Goal: Task Accomplishment & Management: Manage account settings

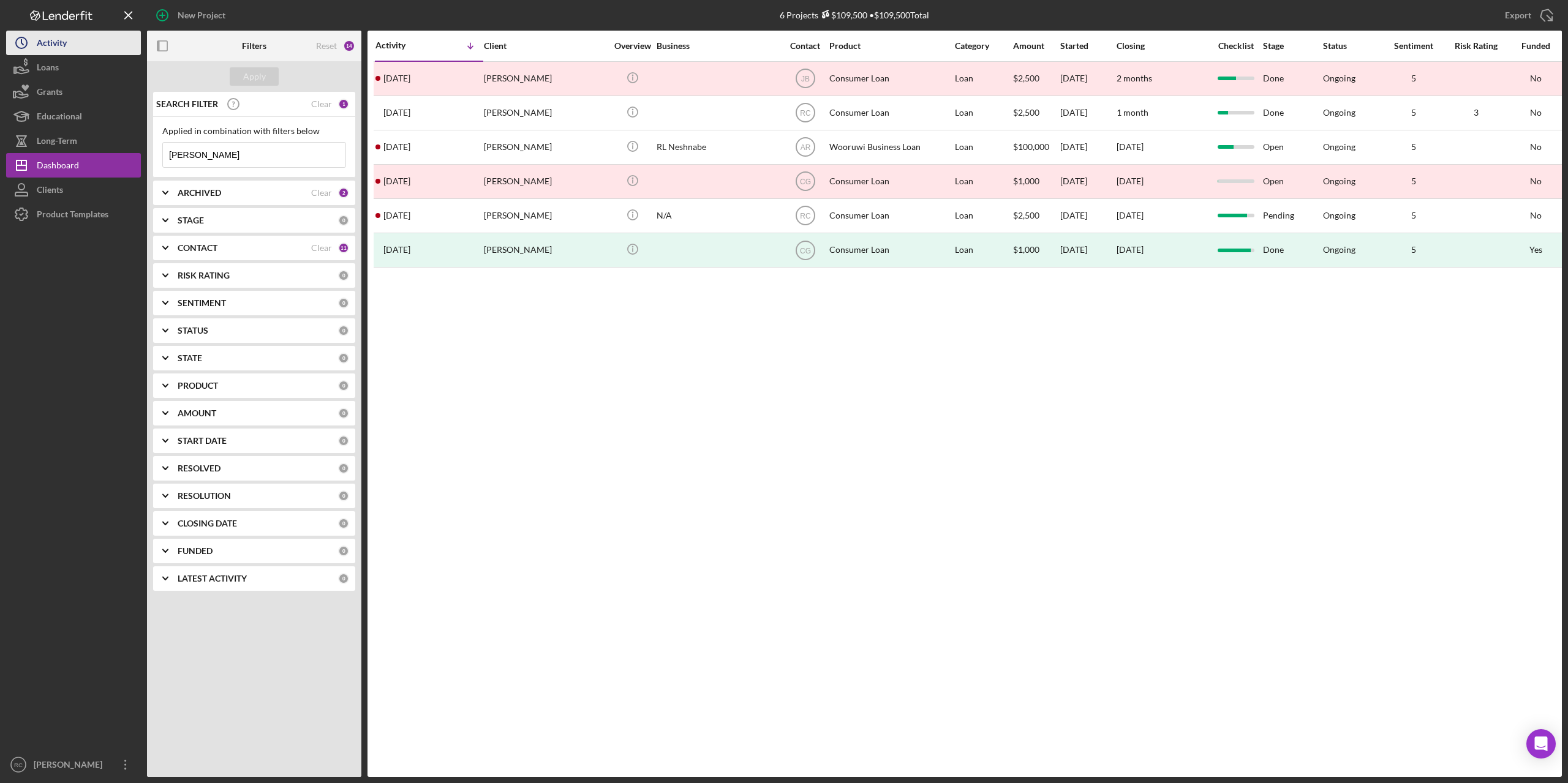
click at [51, 40] on div "Activity" at bounding box center [51, 44] width 30 height 28
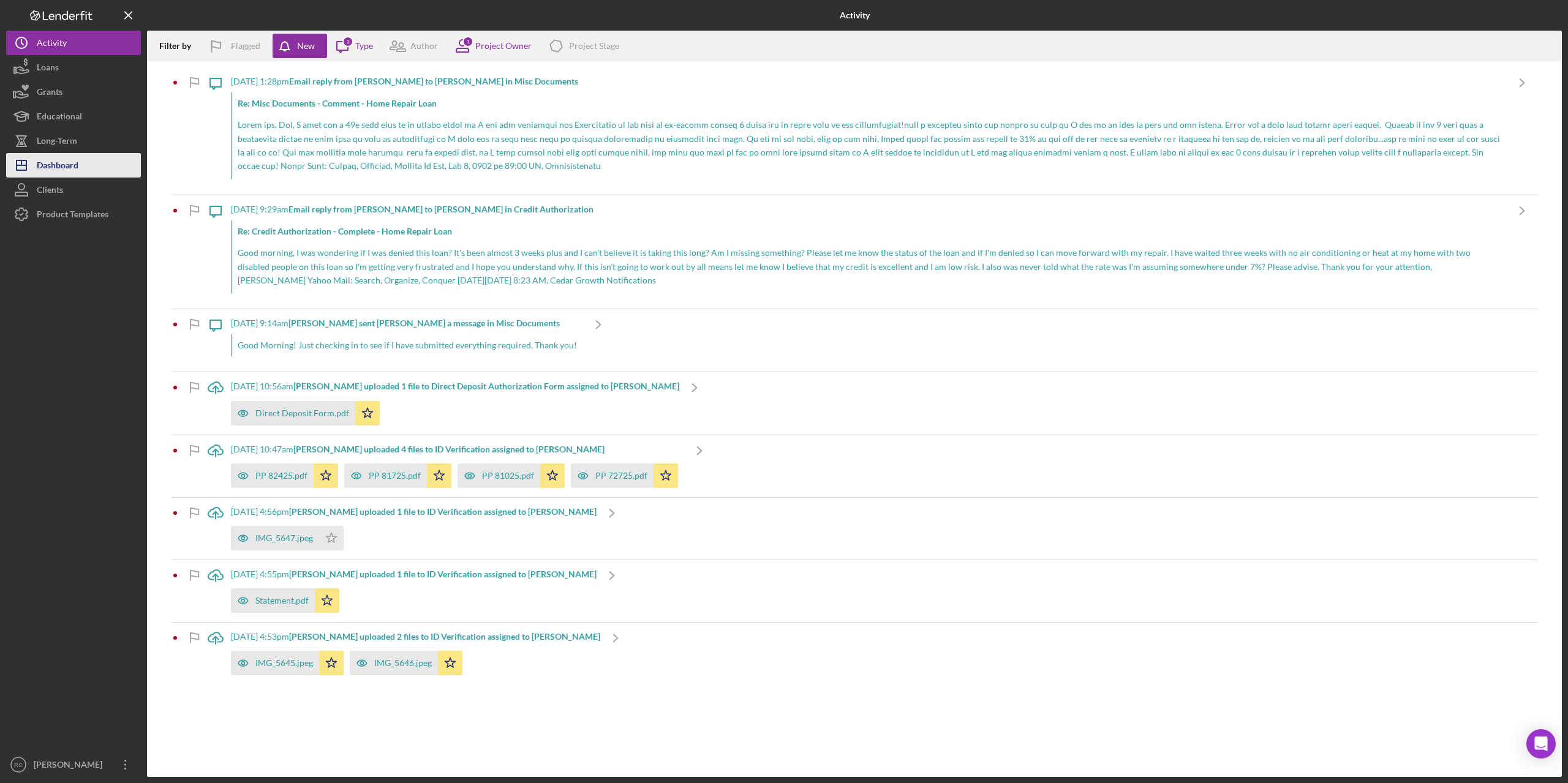
click at [49, 163] on div "Dashboard" at bounding box center [57, 167] width 42 height 28
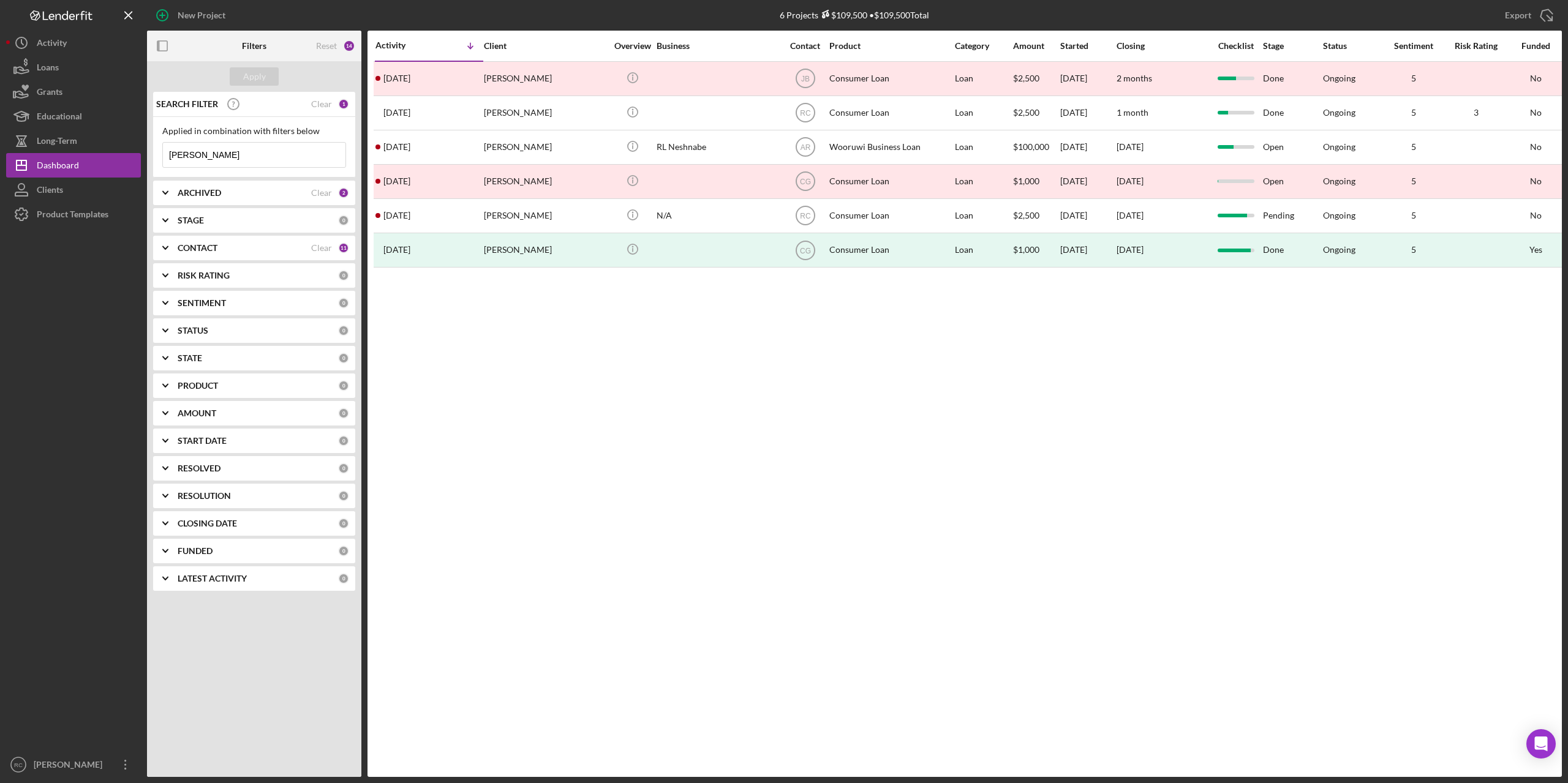
click at [192, 192] on b "ARCHIVED" at bounding box center [199, 193] width 44 height 10
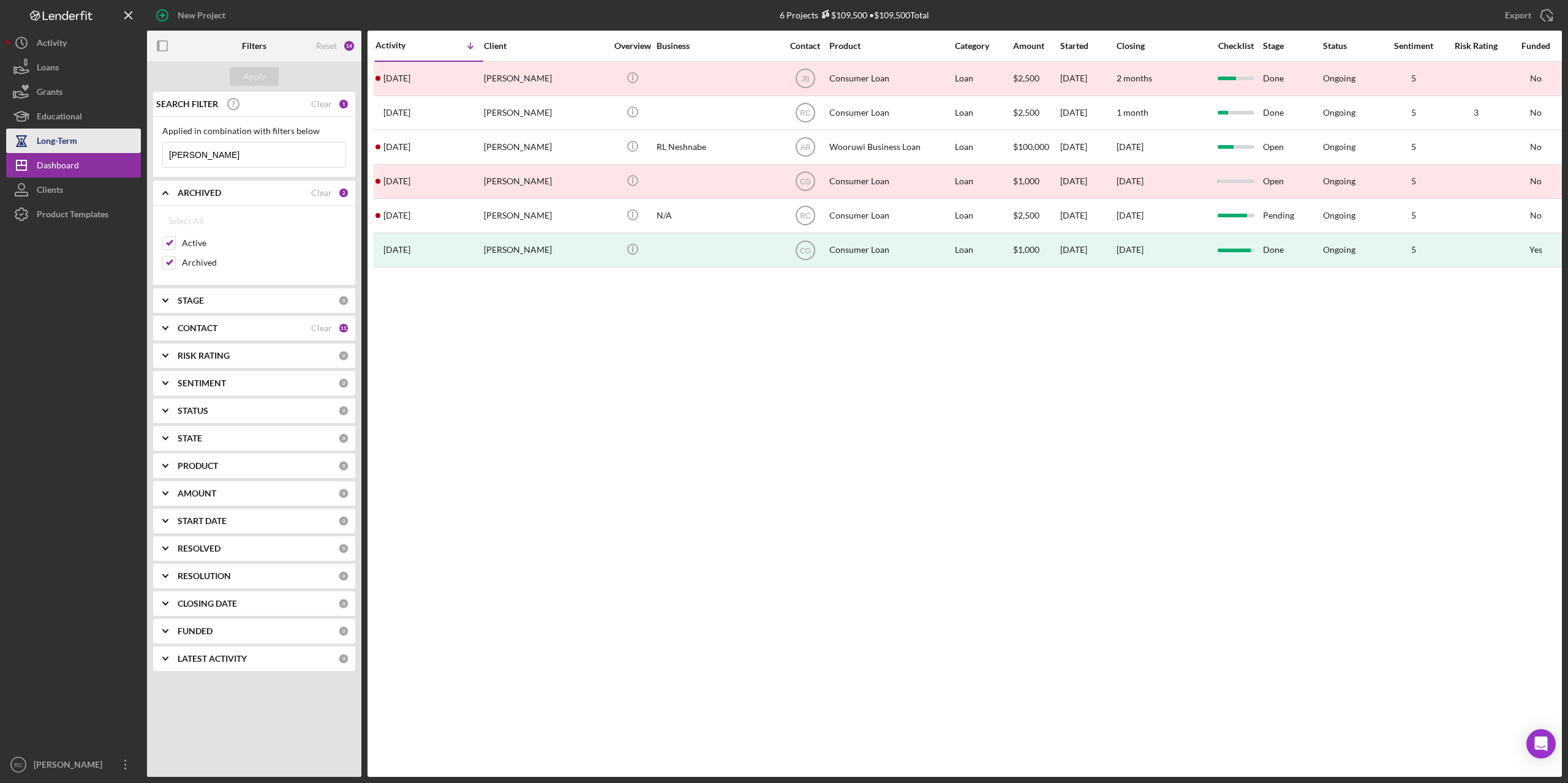
drag, startPoint x: 210, startPoint y: 150, endPoint x: 140, endPoint y: 151, distance: 70.0
click at [140, 151] on div "New Project 6 Projects $109,500 • $109,500 Total [PERSON_NAME] Export Icon/Expo…" at bounding box center [784, 388] width 1556 height 777
click at [257, 73] on div "Apply" at bounding box center [254, 77] width 23 height 19
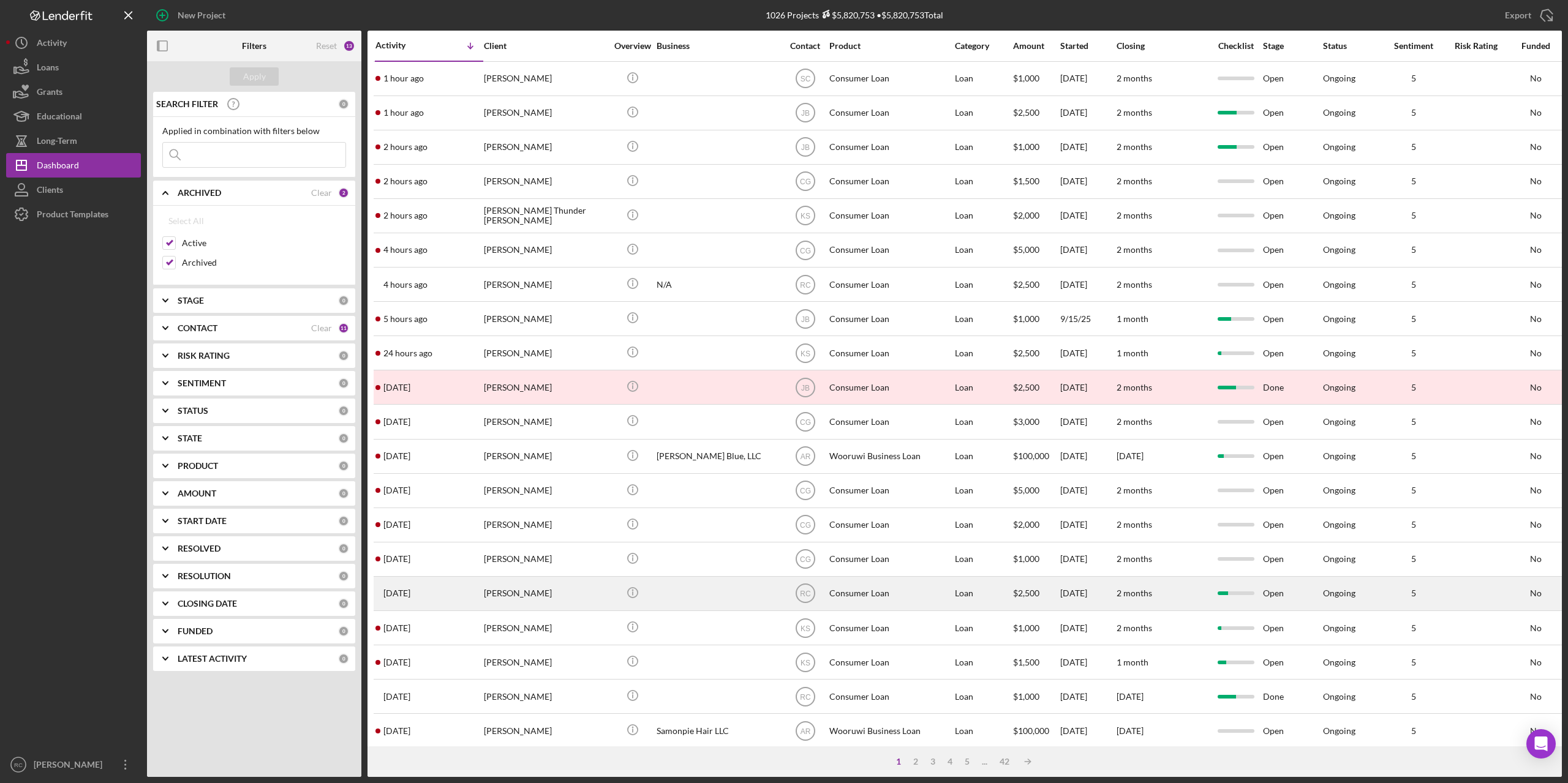
scroll to position [189, 0]
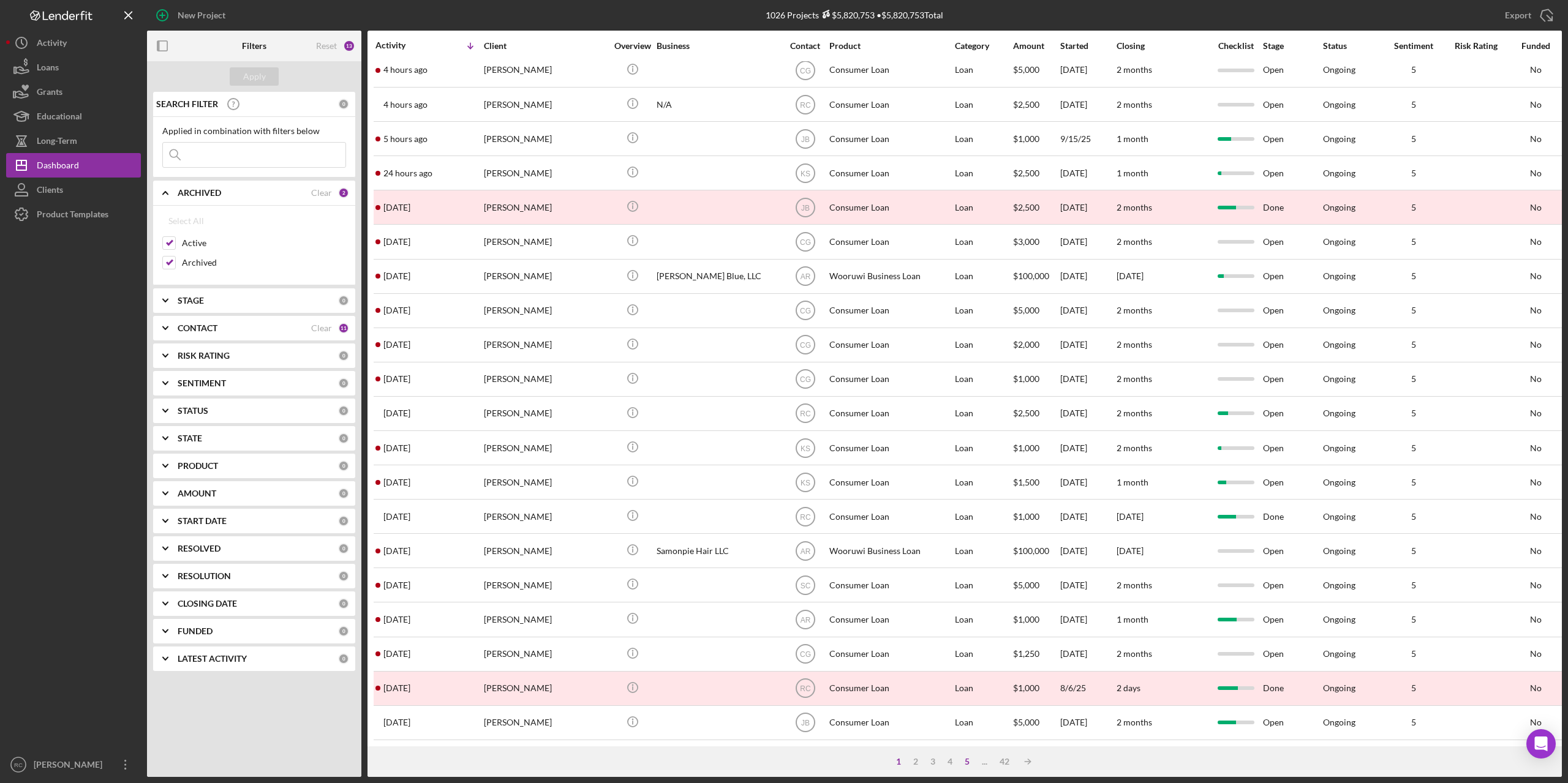
click at [968, 760] on div "5" at bounding box center [968, 762] width 17 height 10
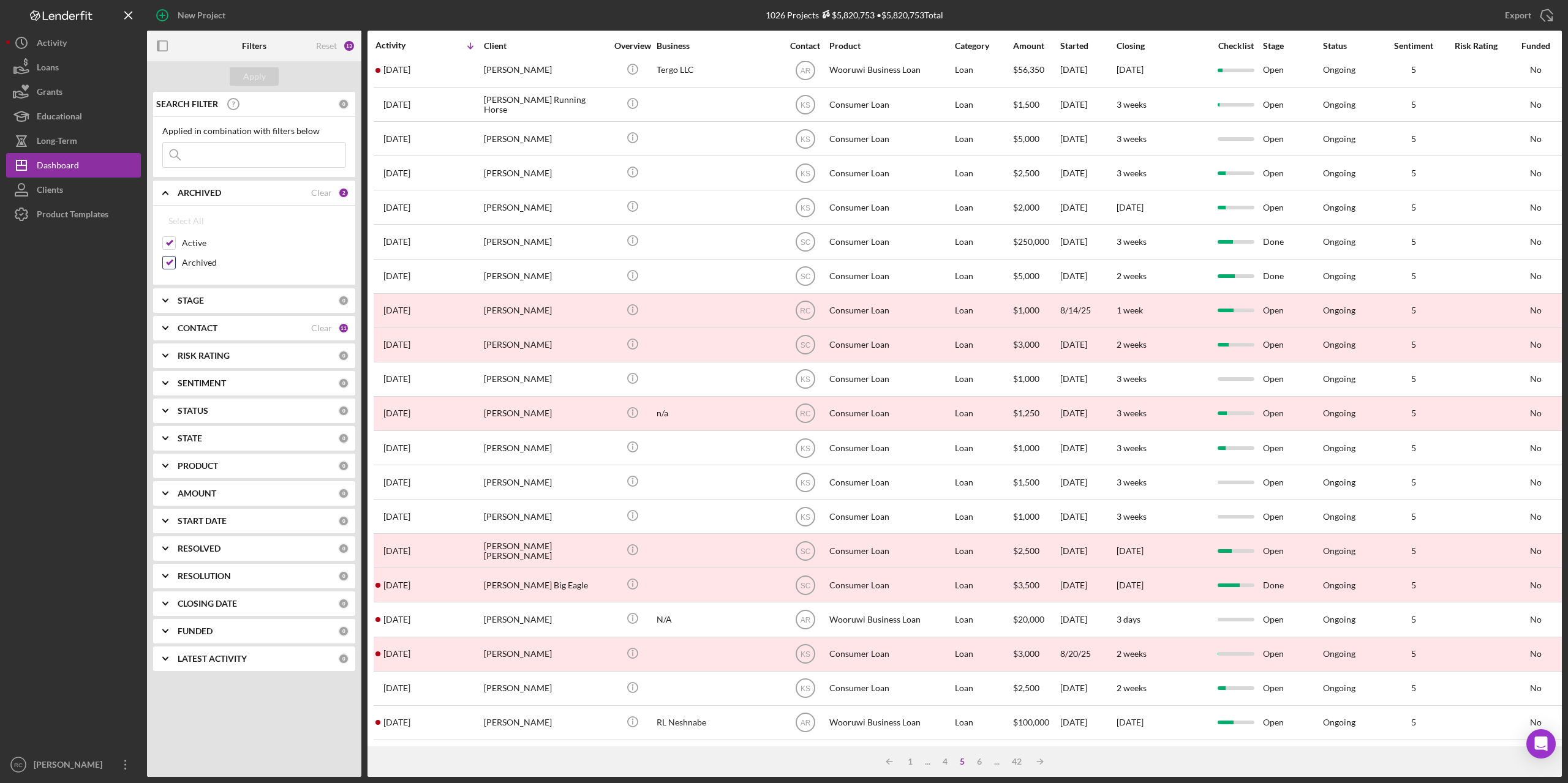
click at [170, 262] on input "Archived" at bounding box center [169, 262] width 12 height 12
checkbox input "false"
click at [254, 76] on div "Apply" at bounding box center [254, 77] width 23 height 19
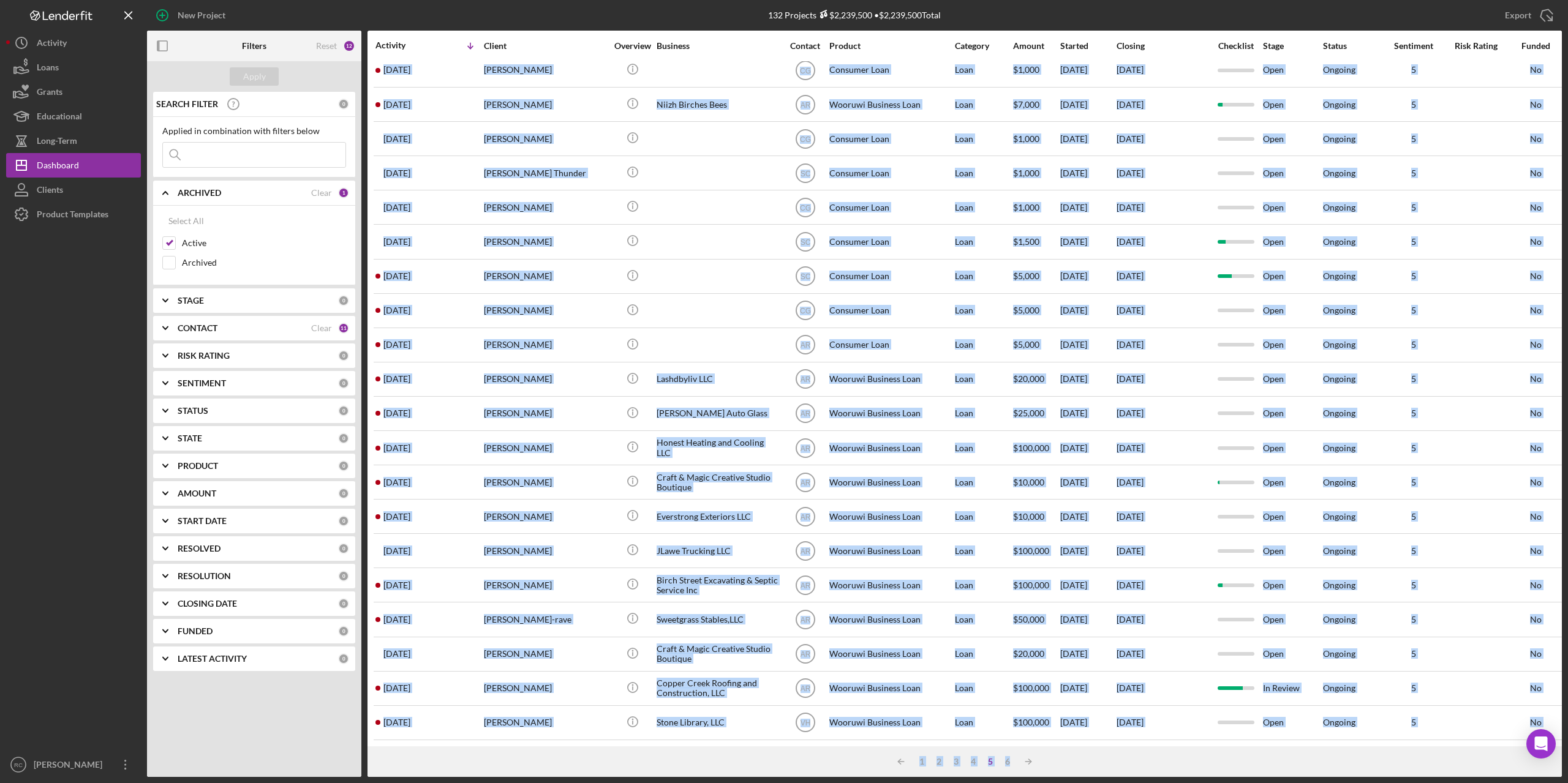
drag, startPoint x: 1260, startPoint y: 747, endPoint x: 1366, endPoint y: 737, distance: 106.5
click at [1366, 737] on div "Activity Icon/Table Sort Arrow Client Overview Business Contact Product Categor…" at bounding box center [965, 403] width 1195 height 747
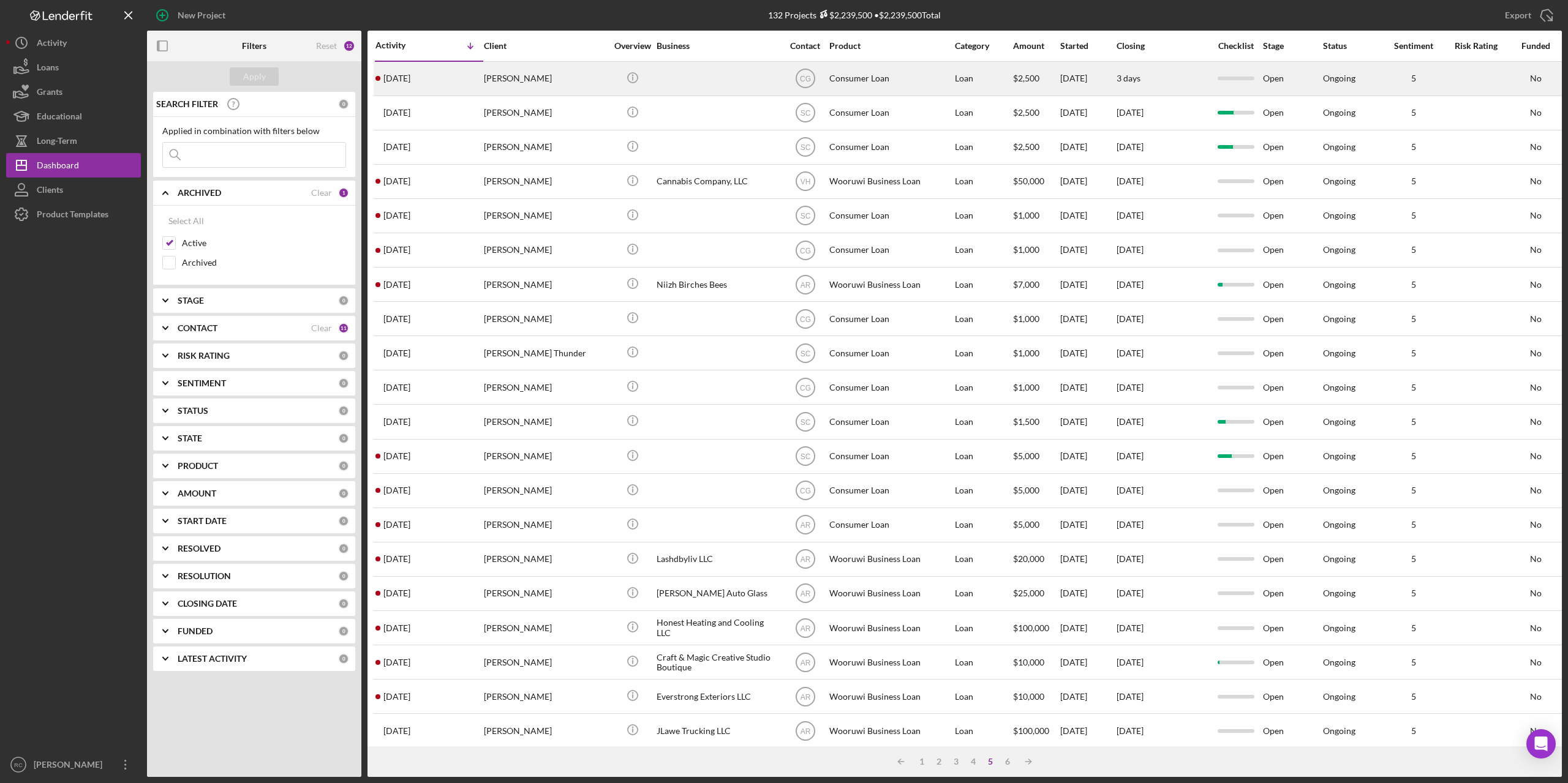
click at [557, 75] on div "[PERSON_NAME]" at bounding box center [545, 78] width 123 height 32
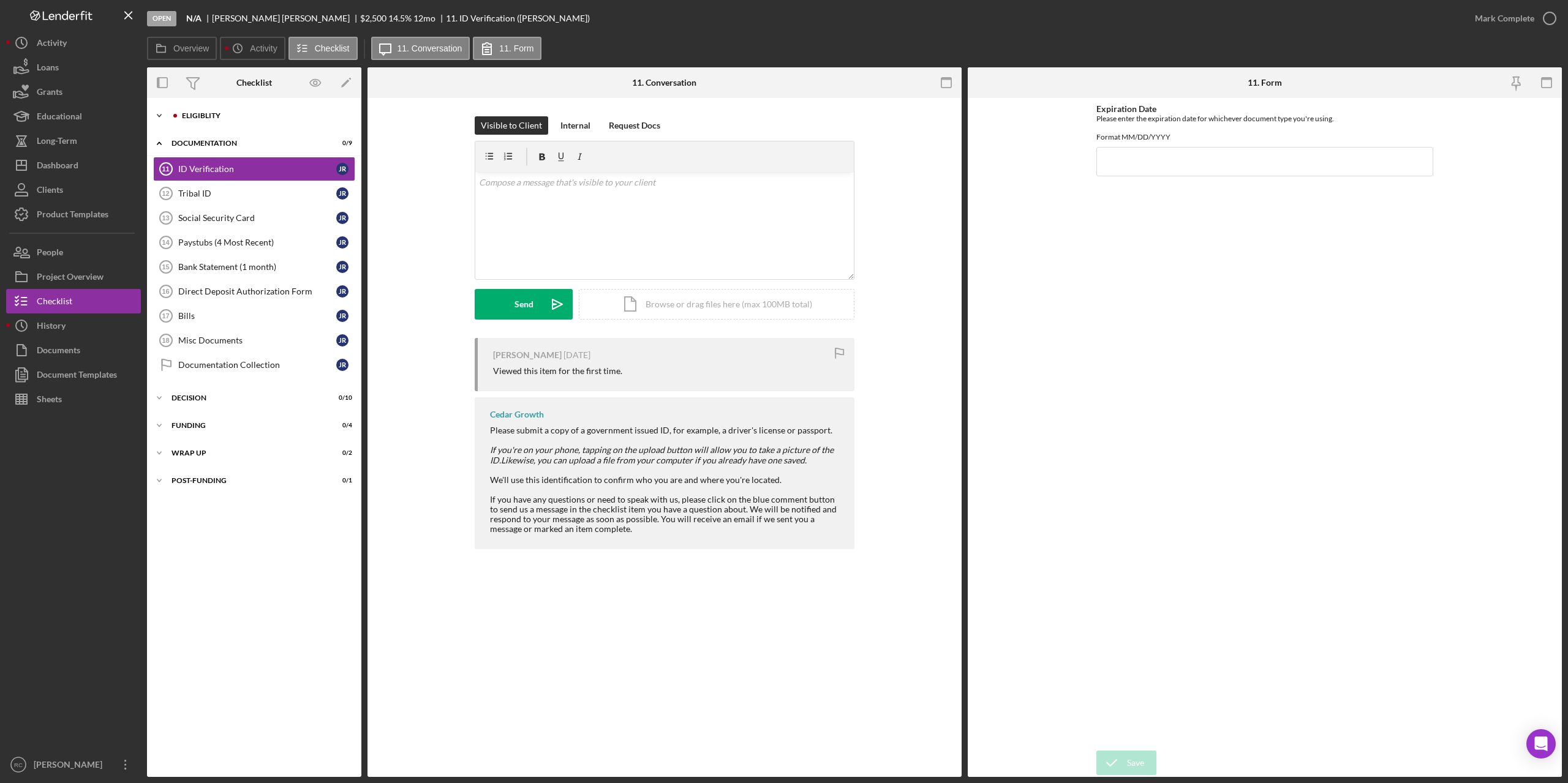
click at [200, 115] on div "Eligiblity" at bounding box center [264, 115] width 164 height 7
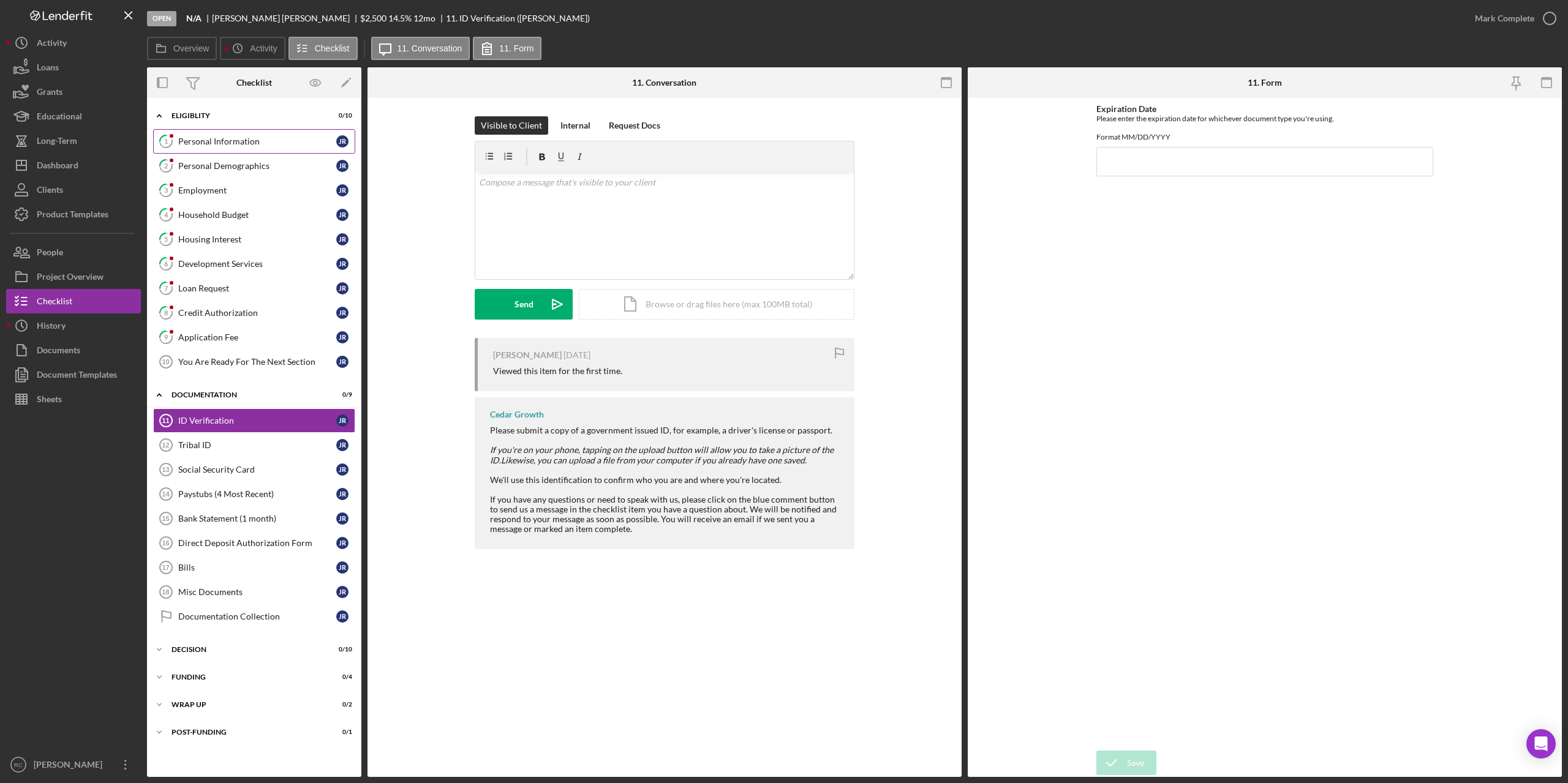
click at [206, 143] on div "Personal Information" at bounding box center [257, 141] width 158 height 10
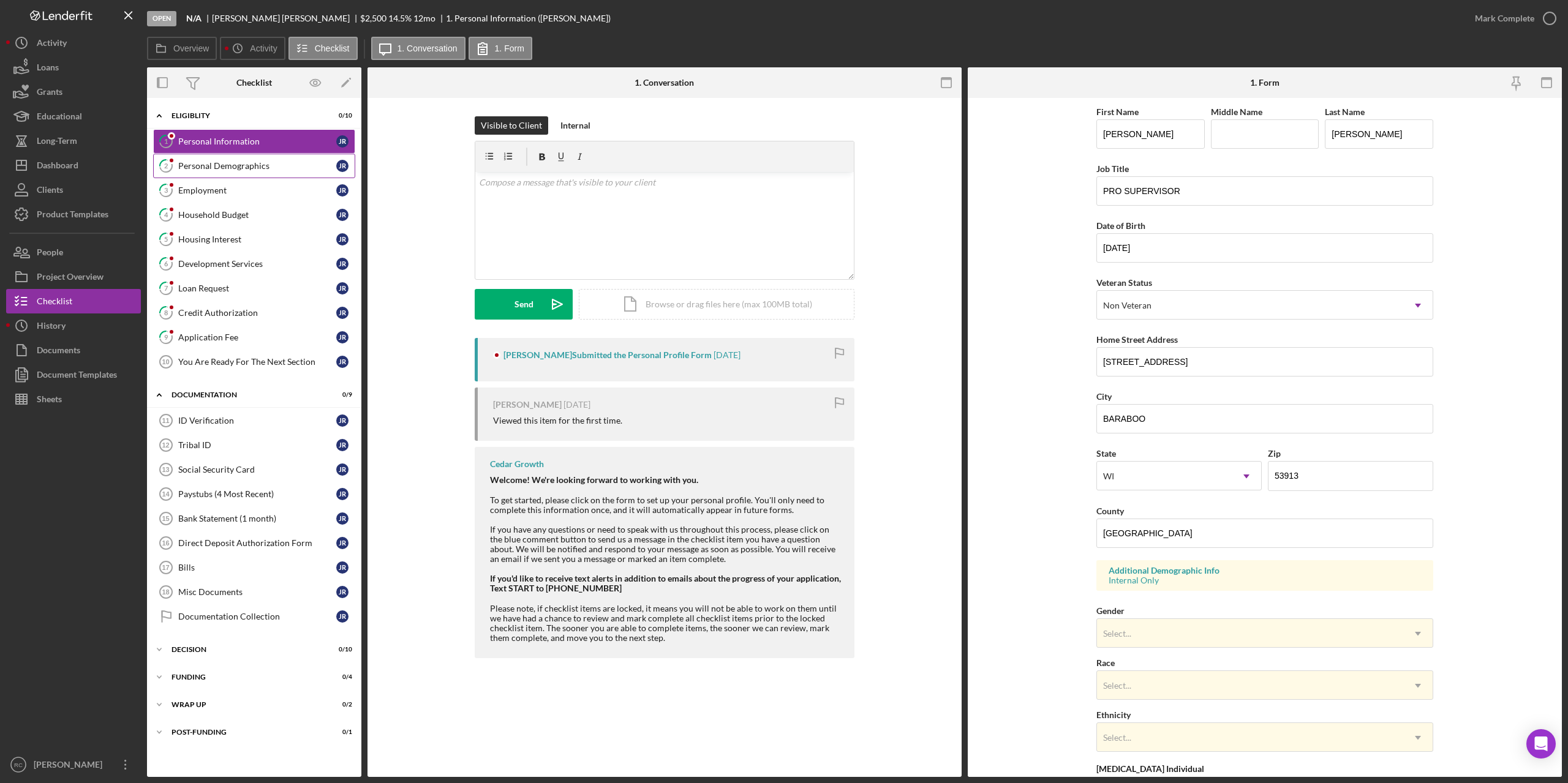
click at [219, 166] on div "Personal Demographics" at bounding box center [257, 166] width 158 height 10
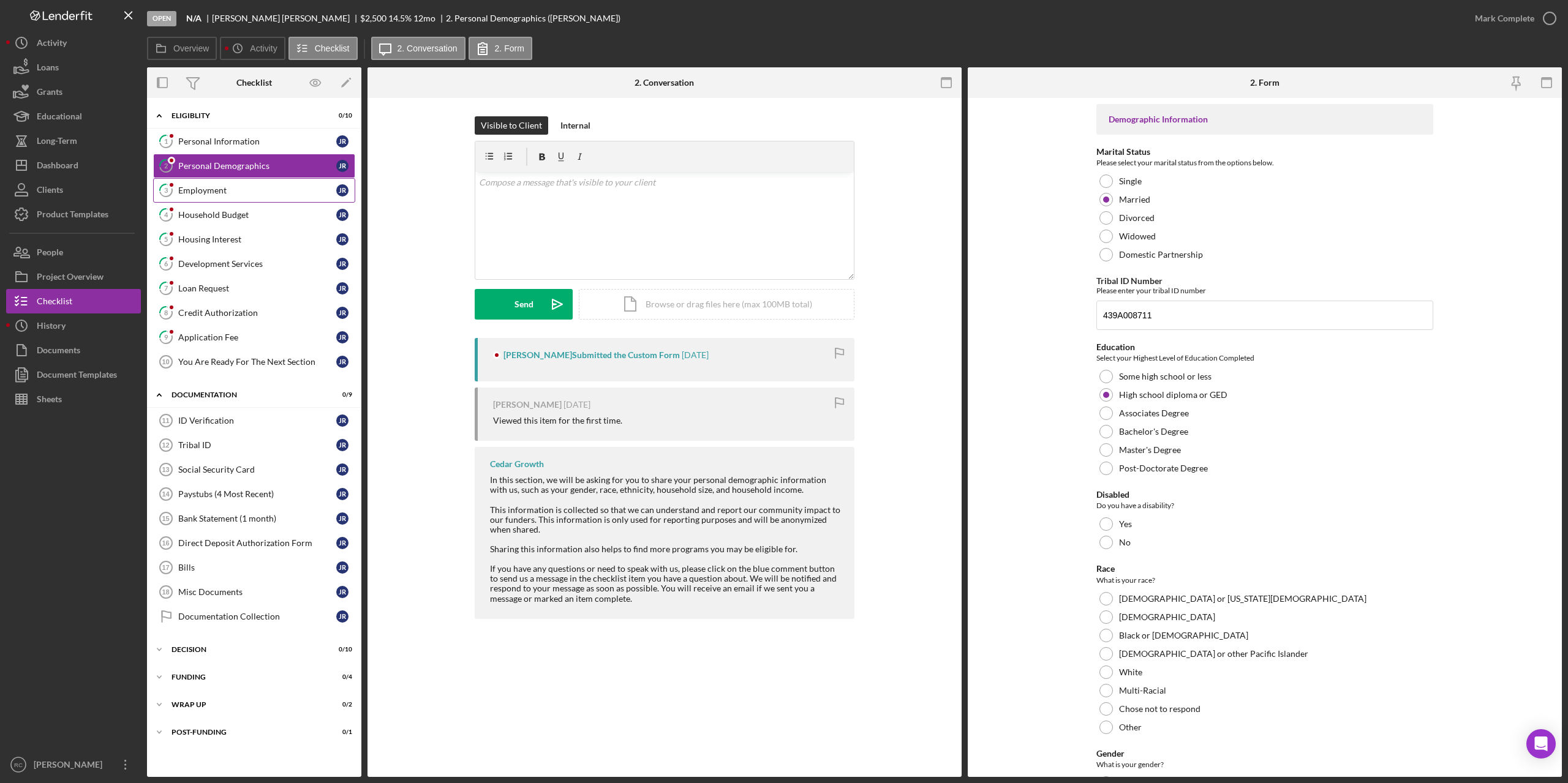
click at [213, 192] on div "Employment" at bounding box center [257, 190] width 158 height 10
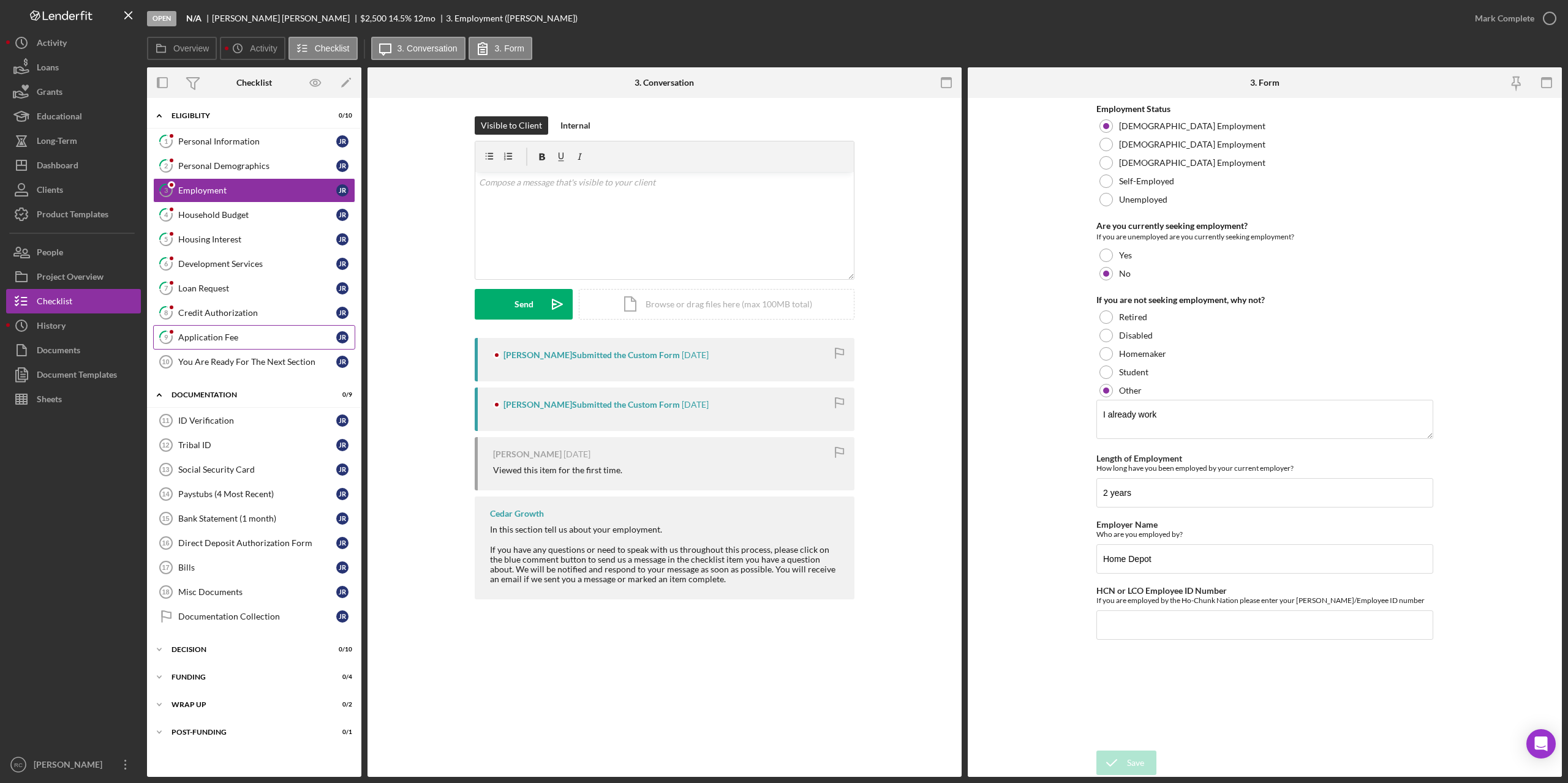
click at [209, 340] on div "Application Fee" at bounding box center [257, 337] width 158 height 10
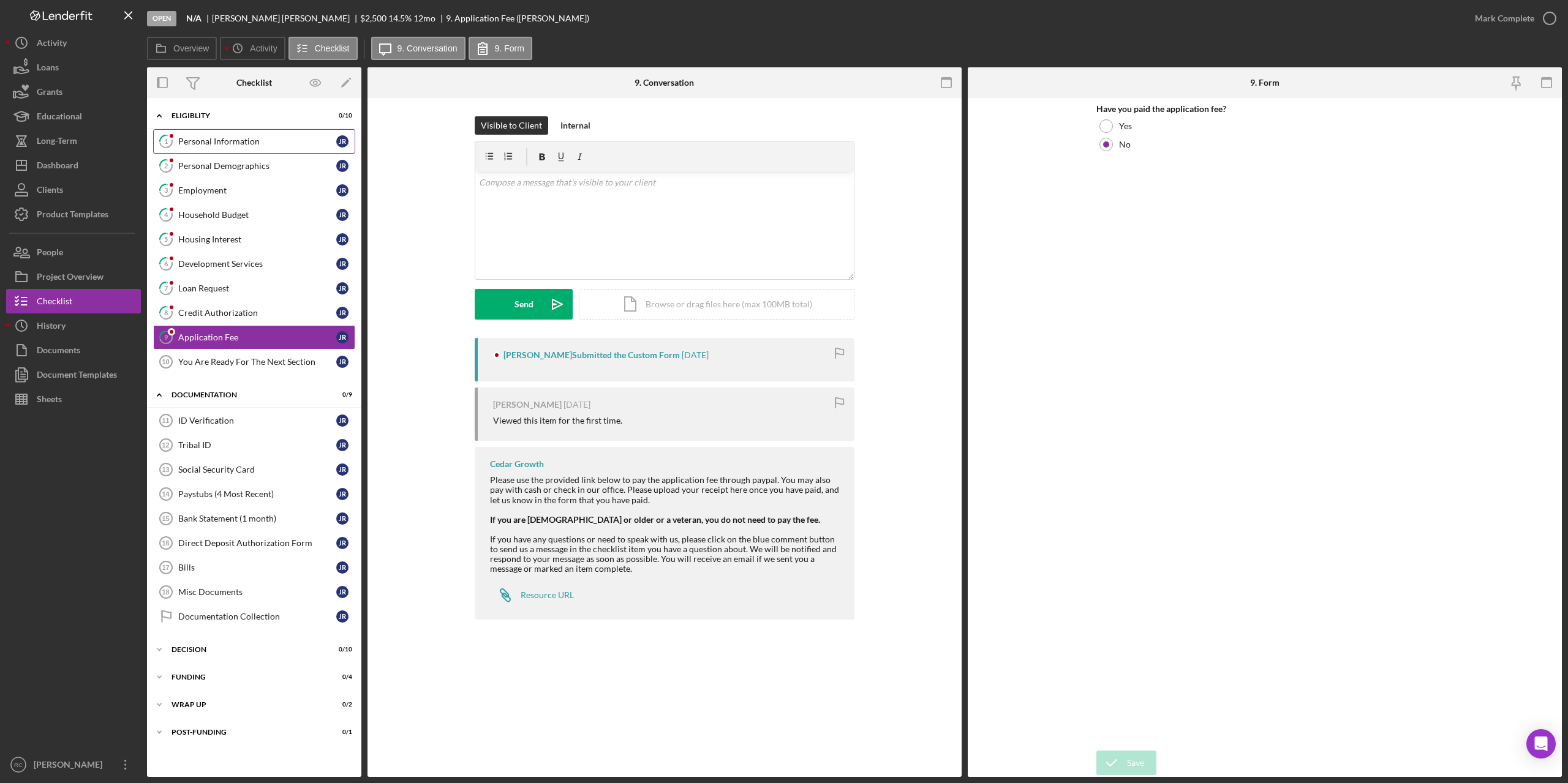
click at [238, 139] on div "Personal Information" at bounding box center [257, 141] width 158 height 10
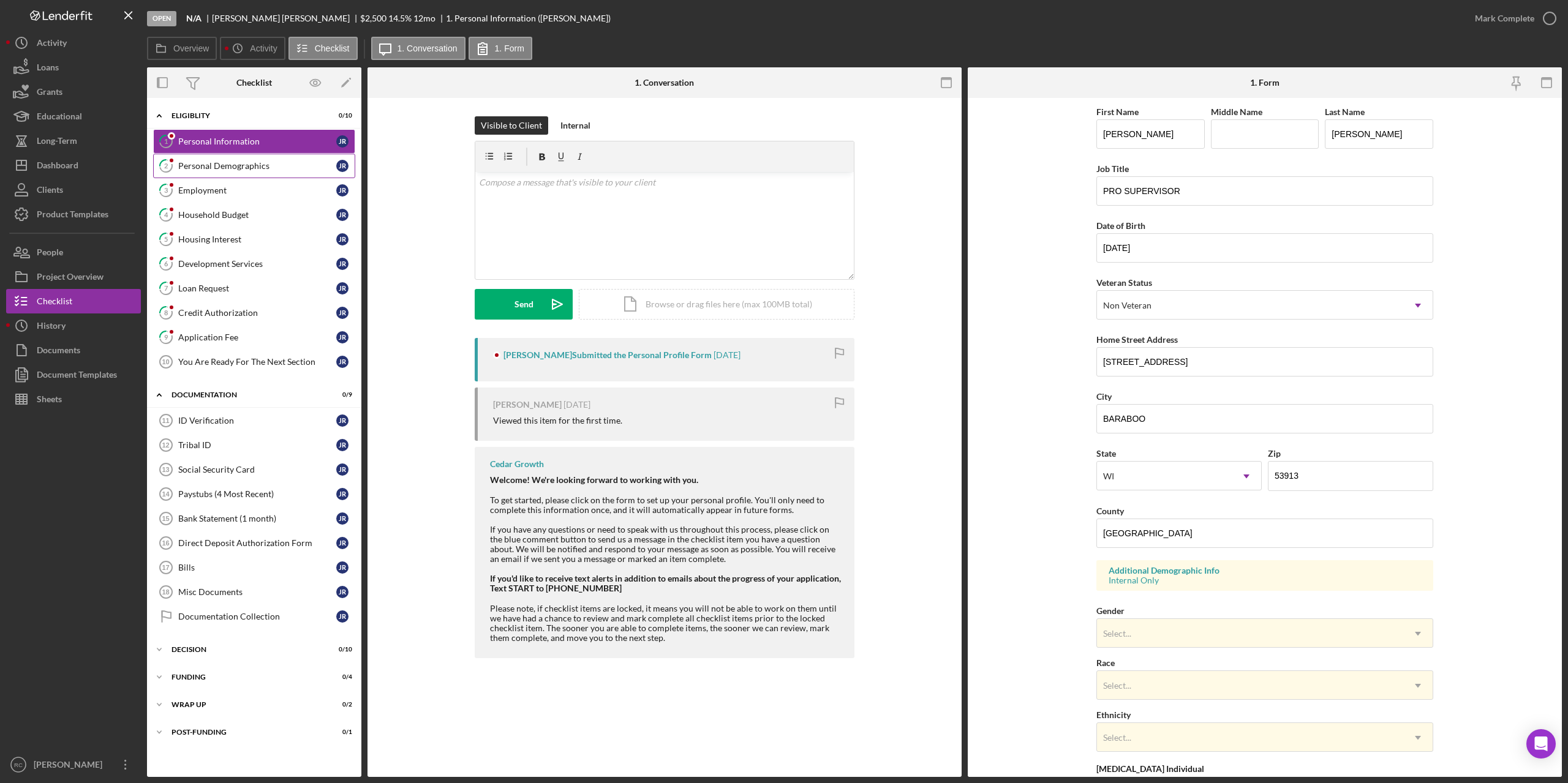
click at [235, 170] on div "Personal Demographics" at bounding box center [257, 166] width 158 height 10
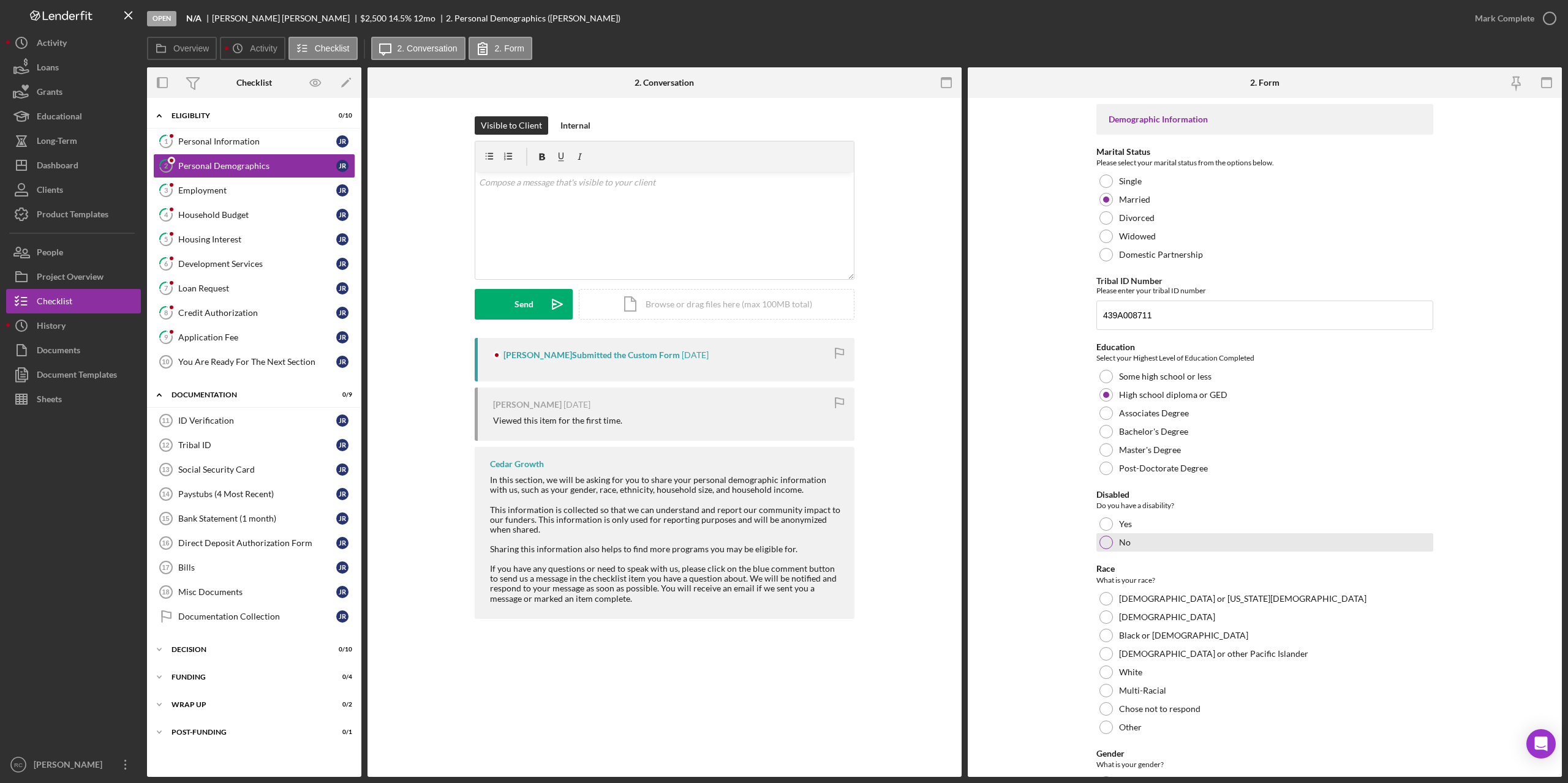
scroll to position [245, 0]
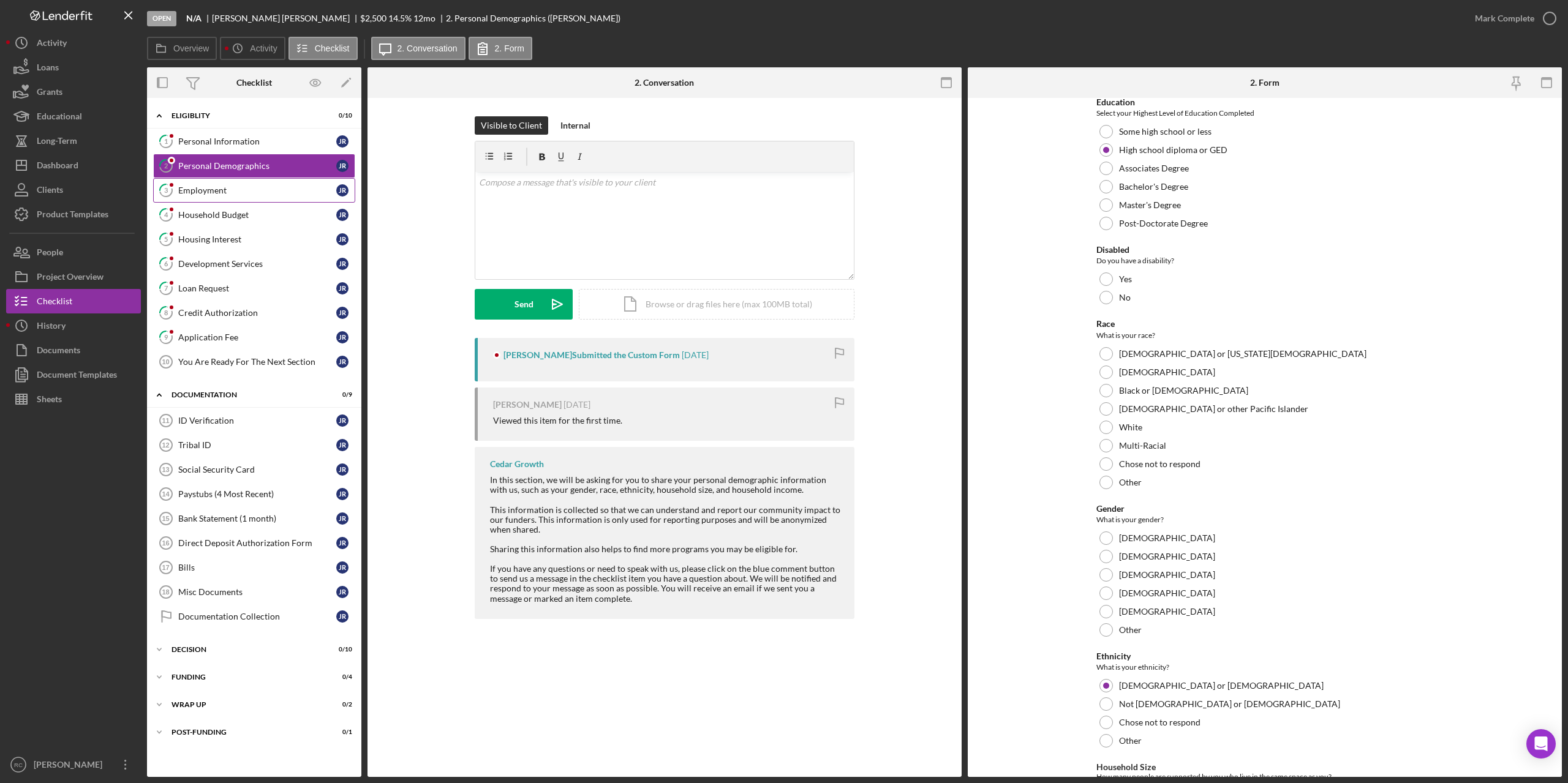
click at [203, 189] on div "Employment" at bounding box center [257, 190] width 158 height 10
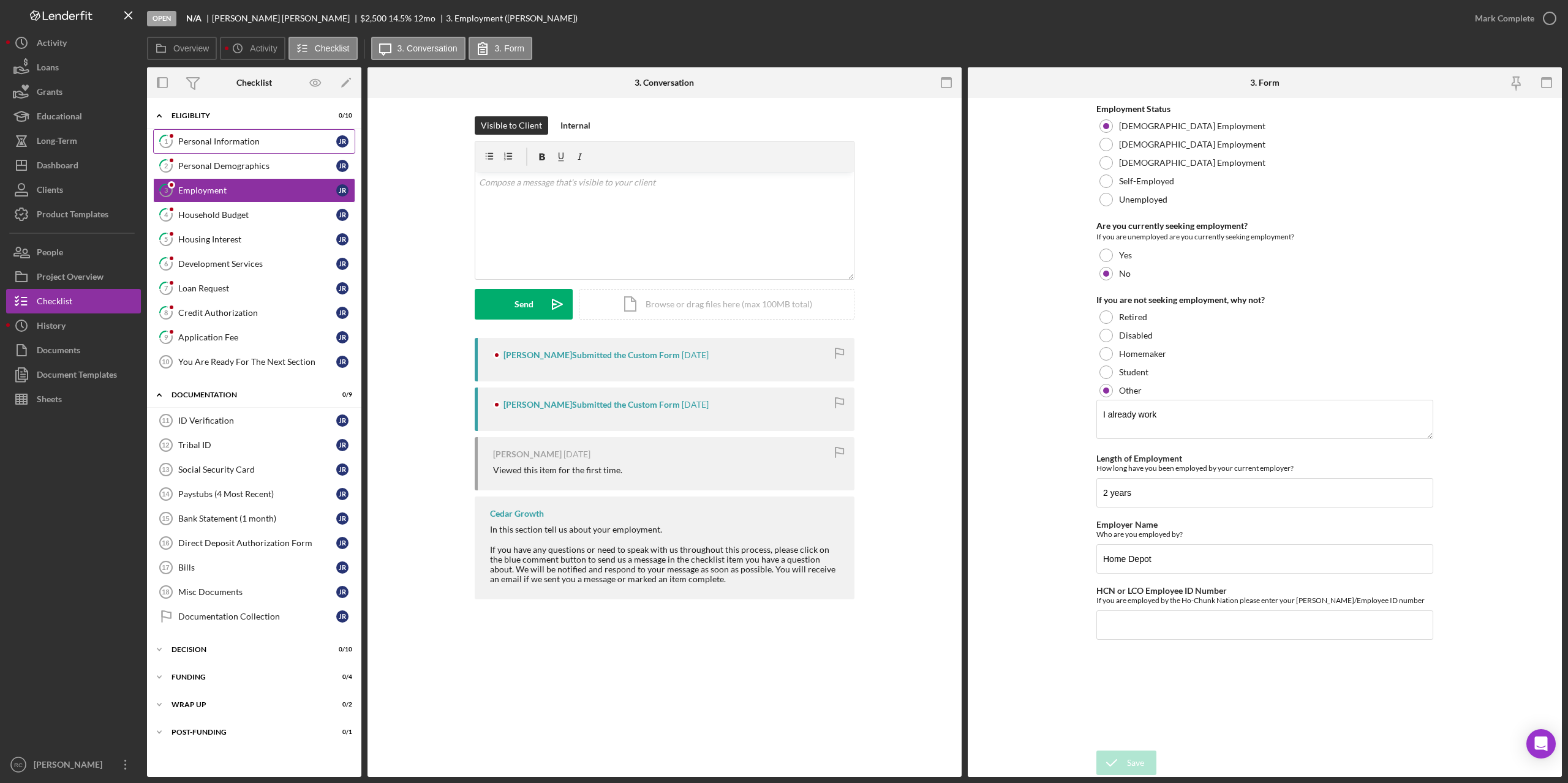
click at [240, 142] on div "Personal Information" at bounding box center [257, 141] width 158 height 10
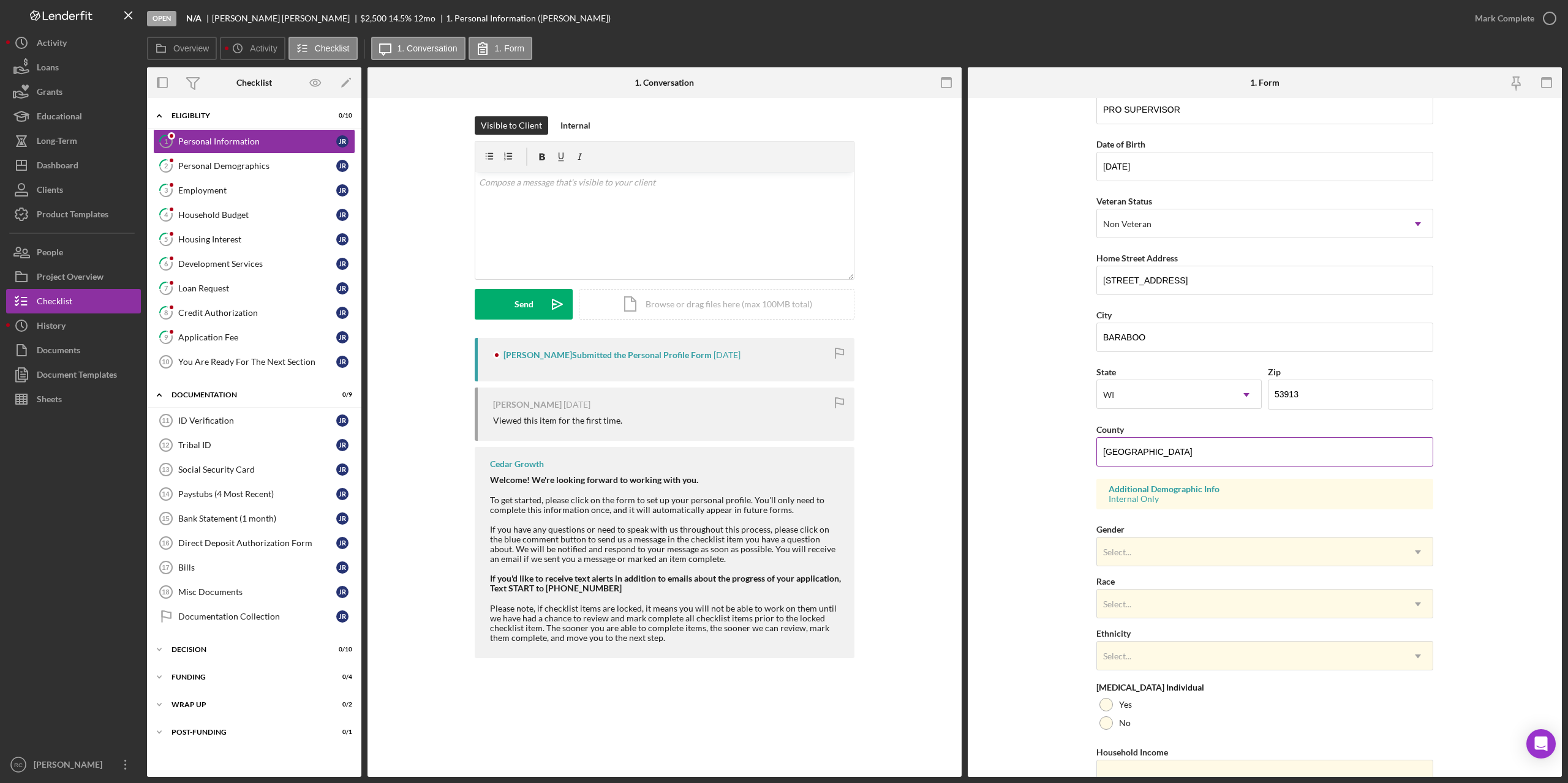
scroll to position [138, 0]
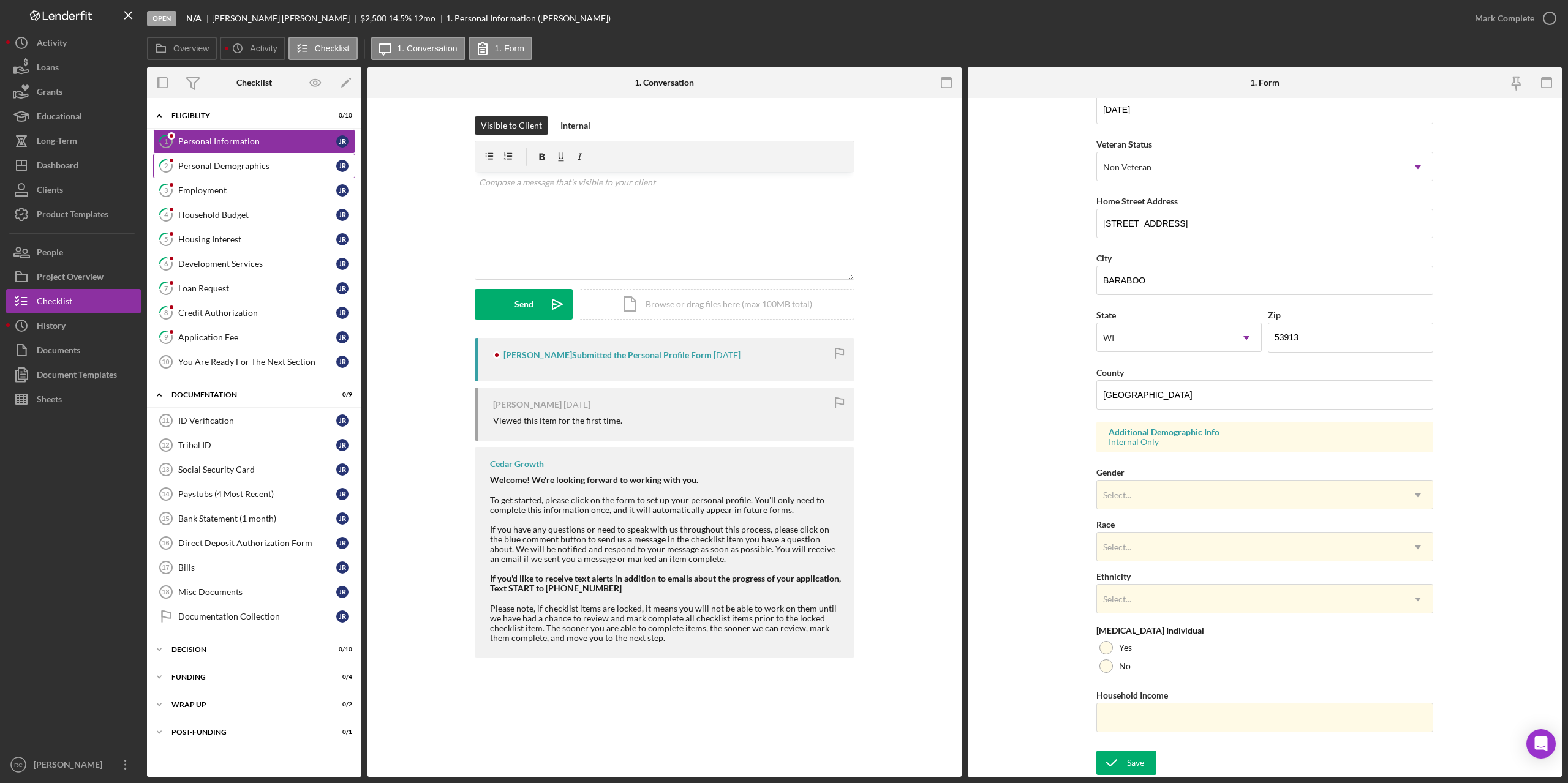
click at [207, 166] on div "Personal Demographics" at bounding box center [257, 166] width 158 height 10
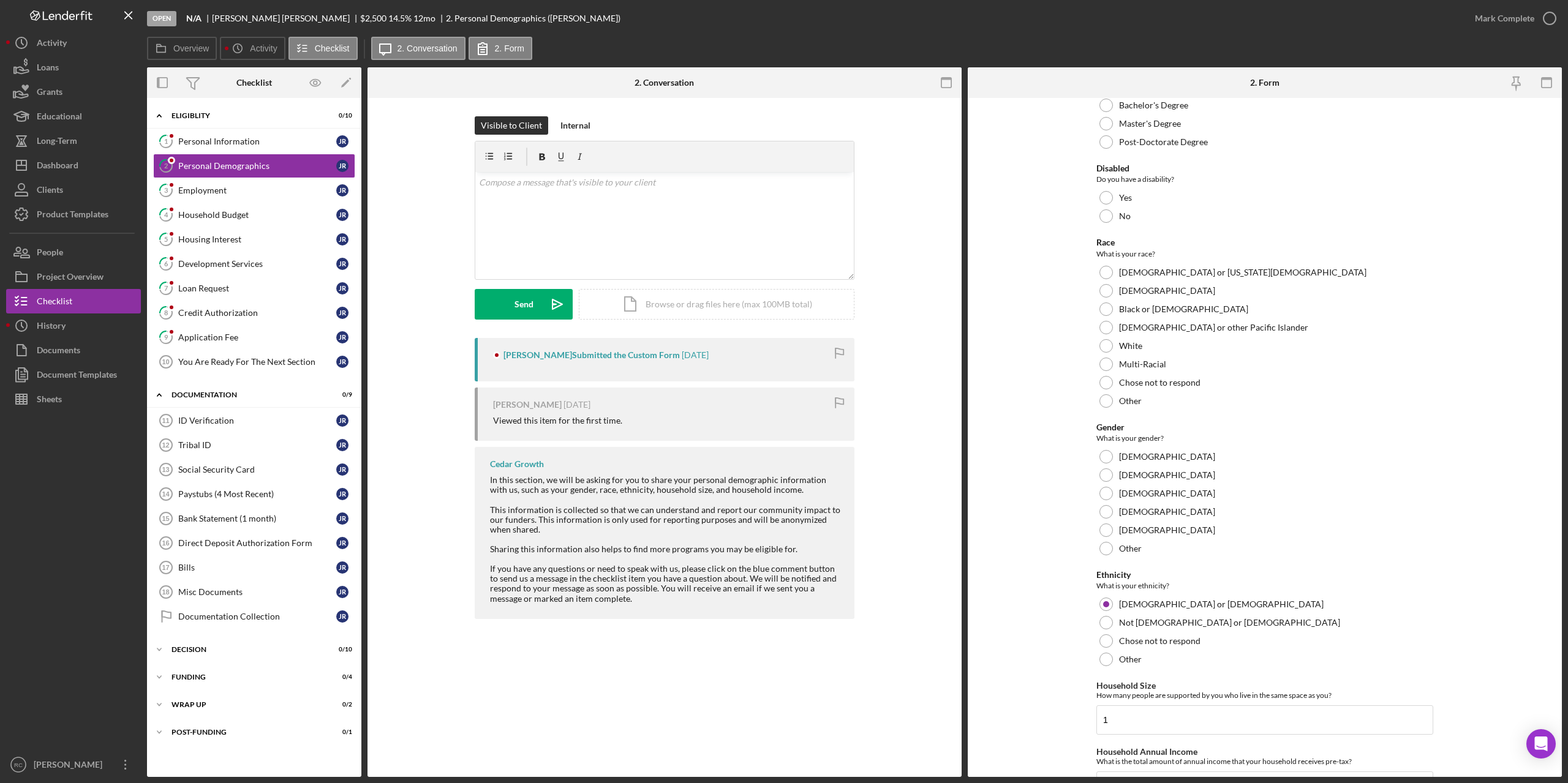
scroll to position [452, 0]
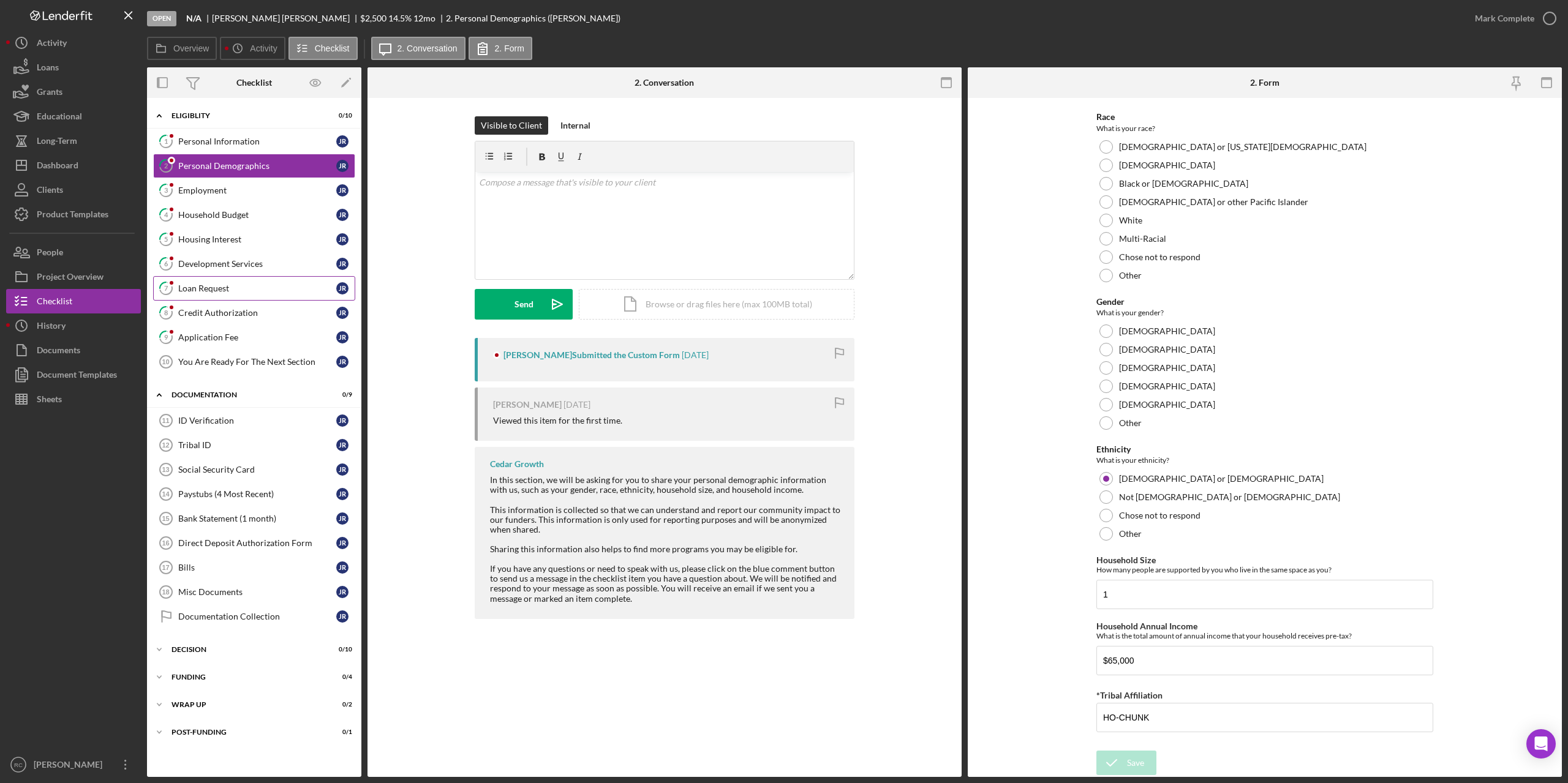
click at [219, 291] on div "Loan Request" at bounding box center [257, 288] width 158 height 10
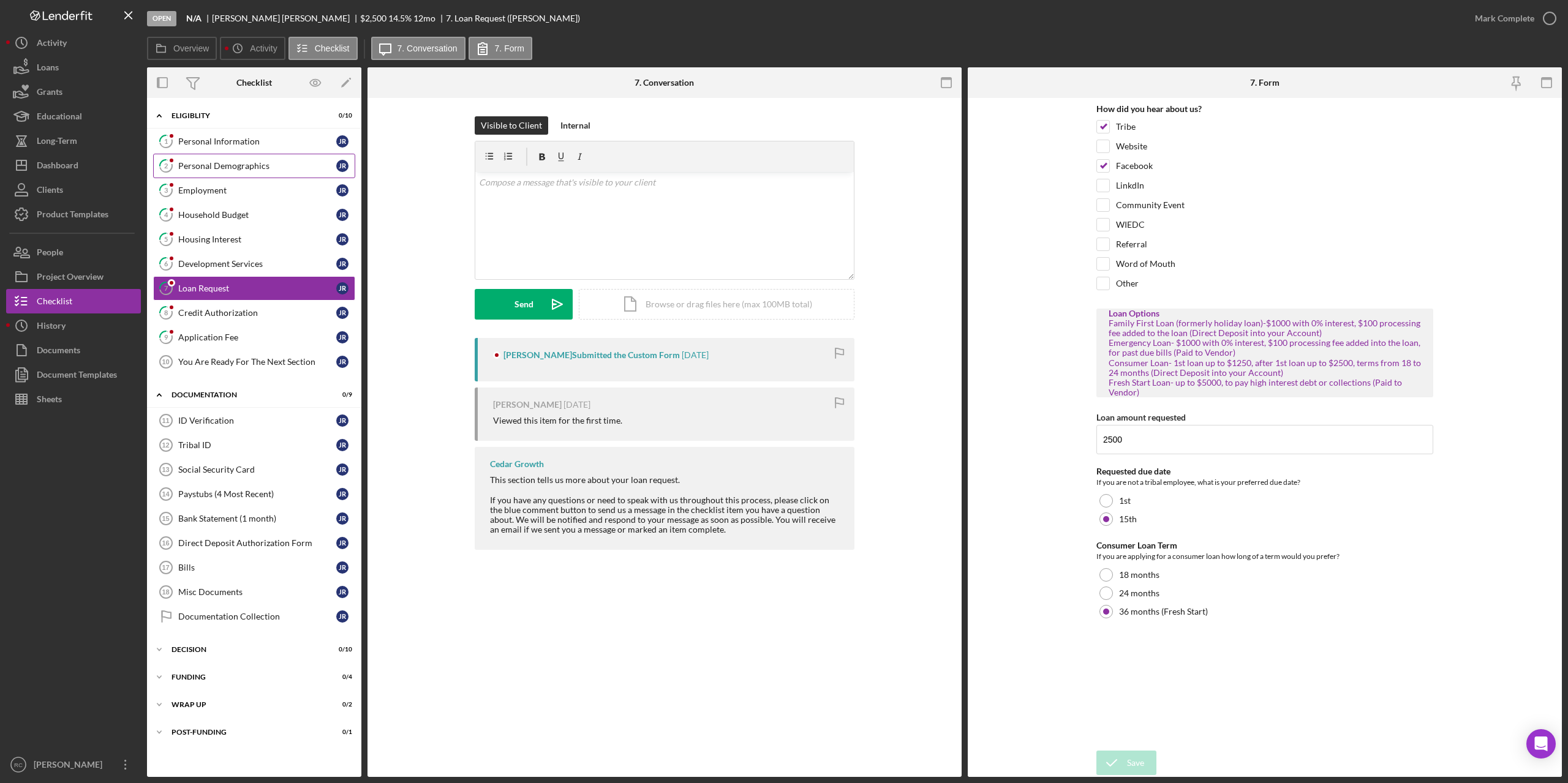
drag, startPoint x: 228, startPoint y: 163, endPoint x: 395, endPoint y: 247, distance: 186.9
click at [229, 163] on div "Personal Demographics" at bounding box center [257, 166] width 158 height 10
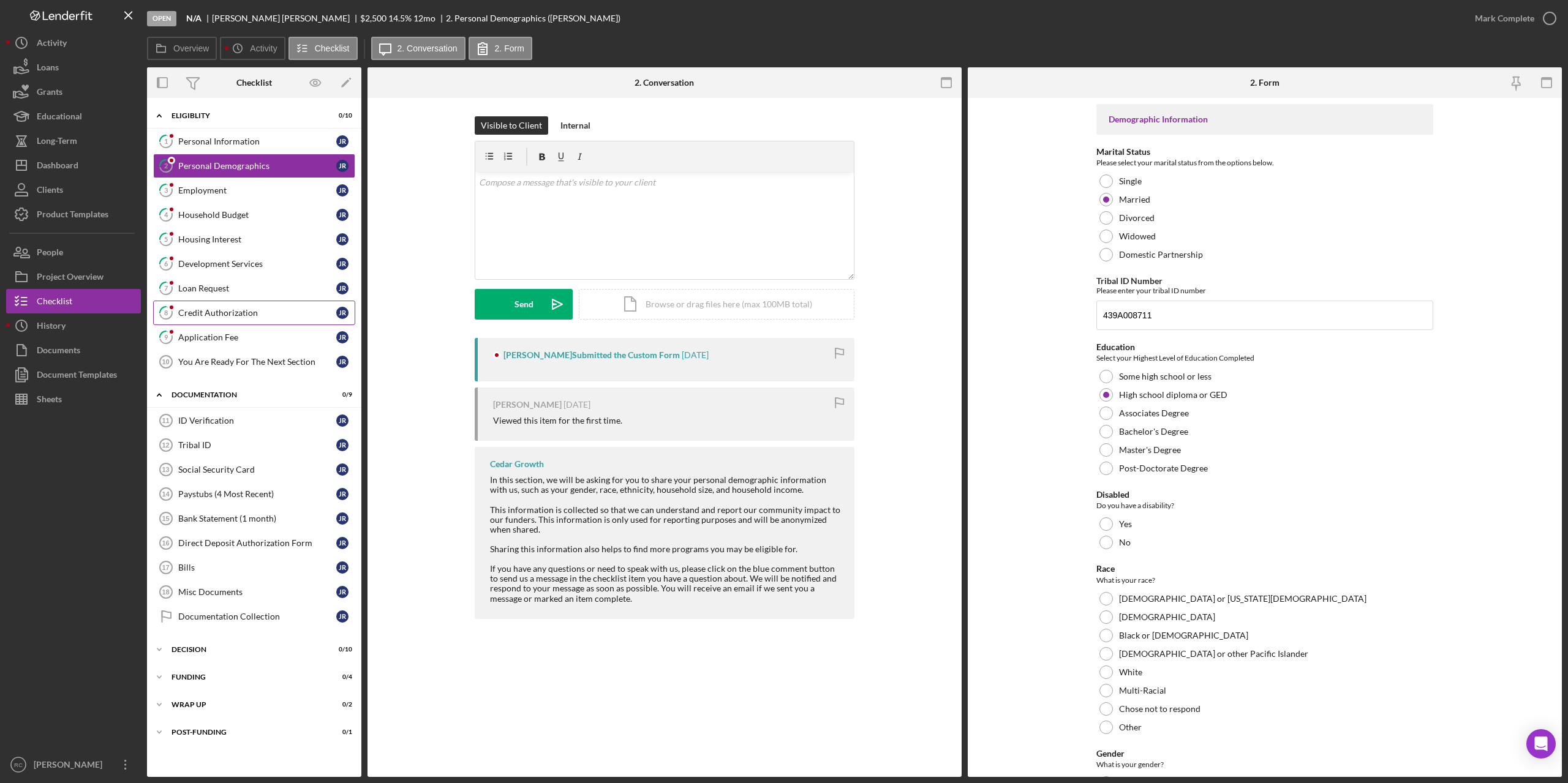
click at [242, 313] on div "Credit Authorization" at bounding box center [257, 313] width 158 height 10
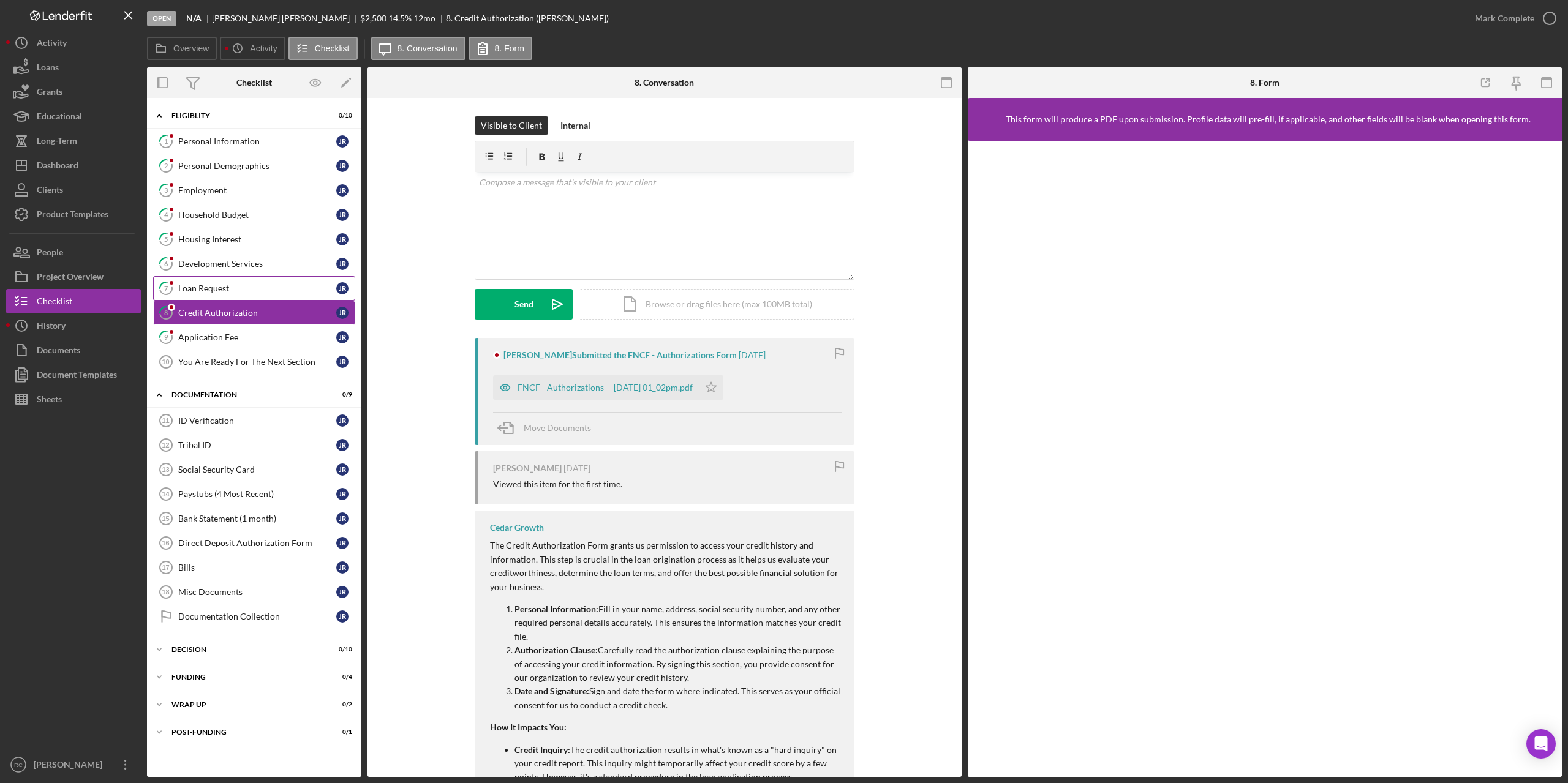
click at [211, 287] on div "Loan Request" at bounding box center [257, 288] width 158 height 10
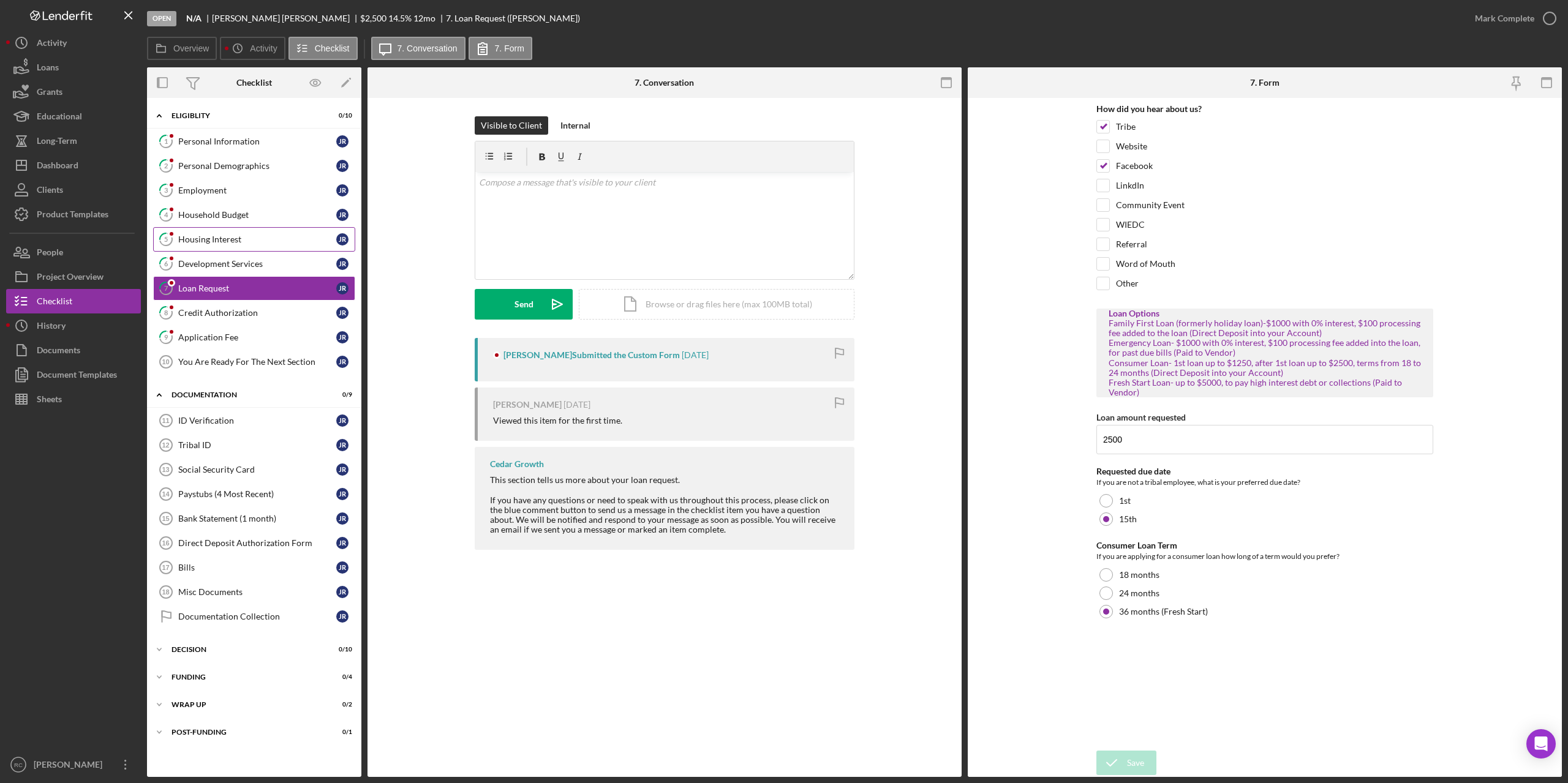
click at [232, 238] on div "Housing Interest" at bounding box center [257, 239] width 158 height 10
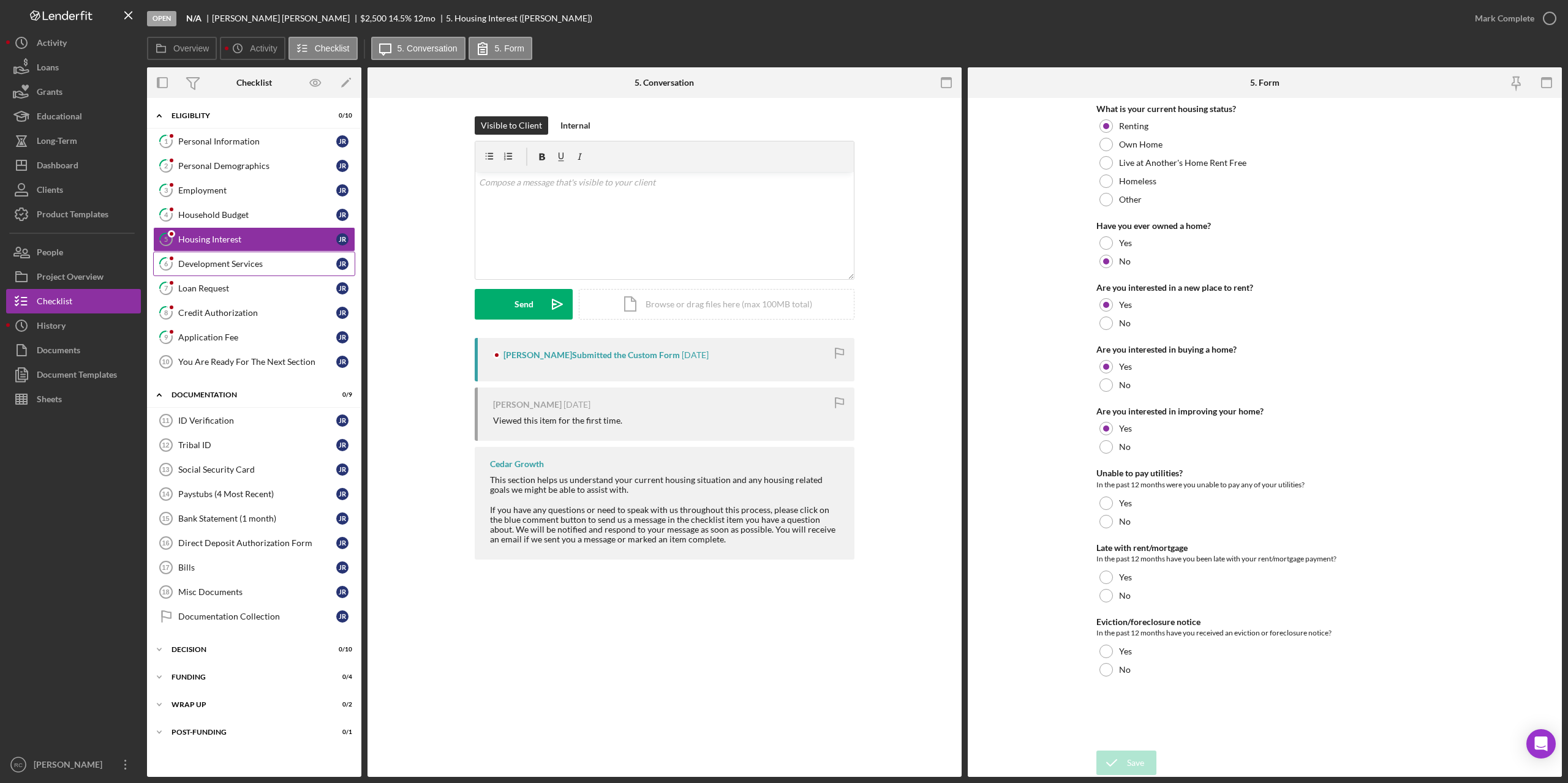
click at [224, 262] on div "Development Services" at bounding box center [257, 264] width 158 height 10
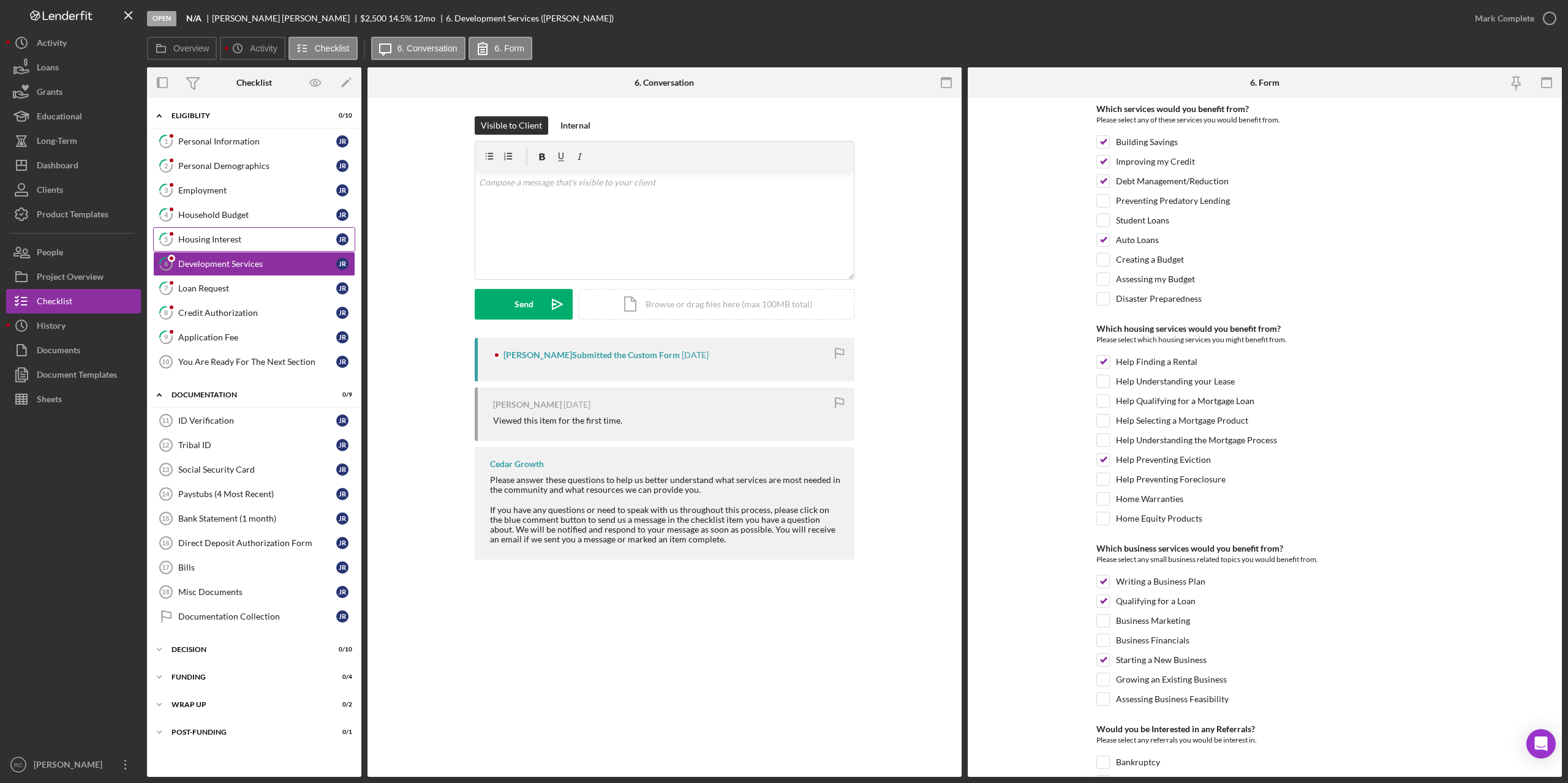
click at [225, 246] on link "5 Housing Interest J R" at bounding box center [254, 239] width 202 height 25
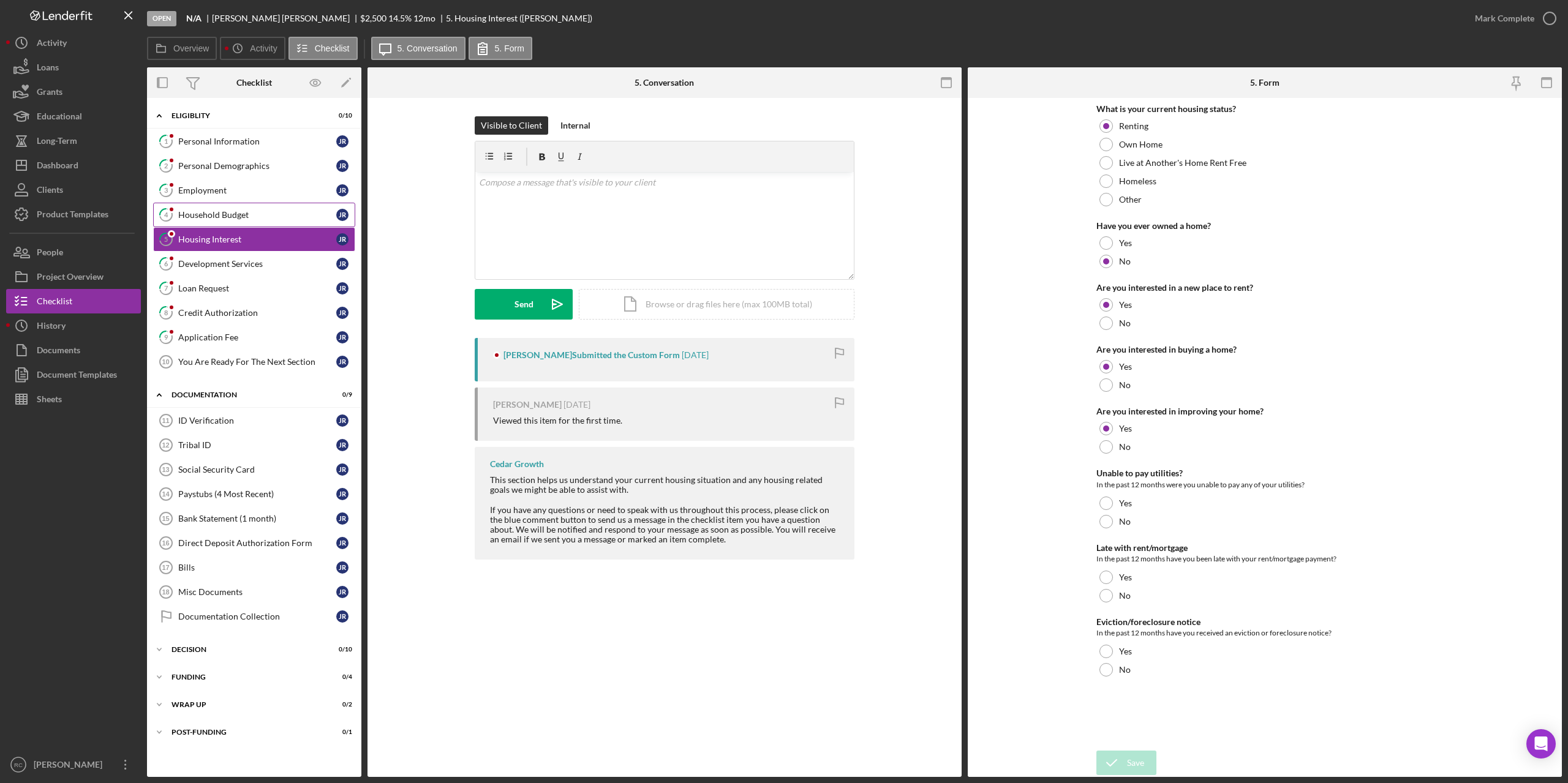
click at [235, 210] on div "Household Budget" at bounding box center [257, 215] width 158 height 10
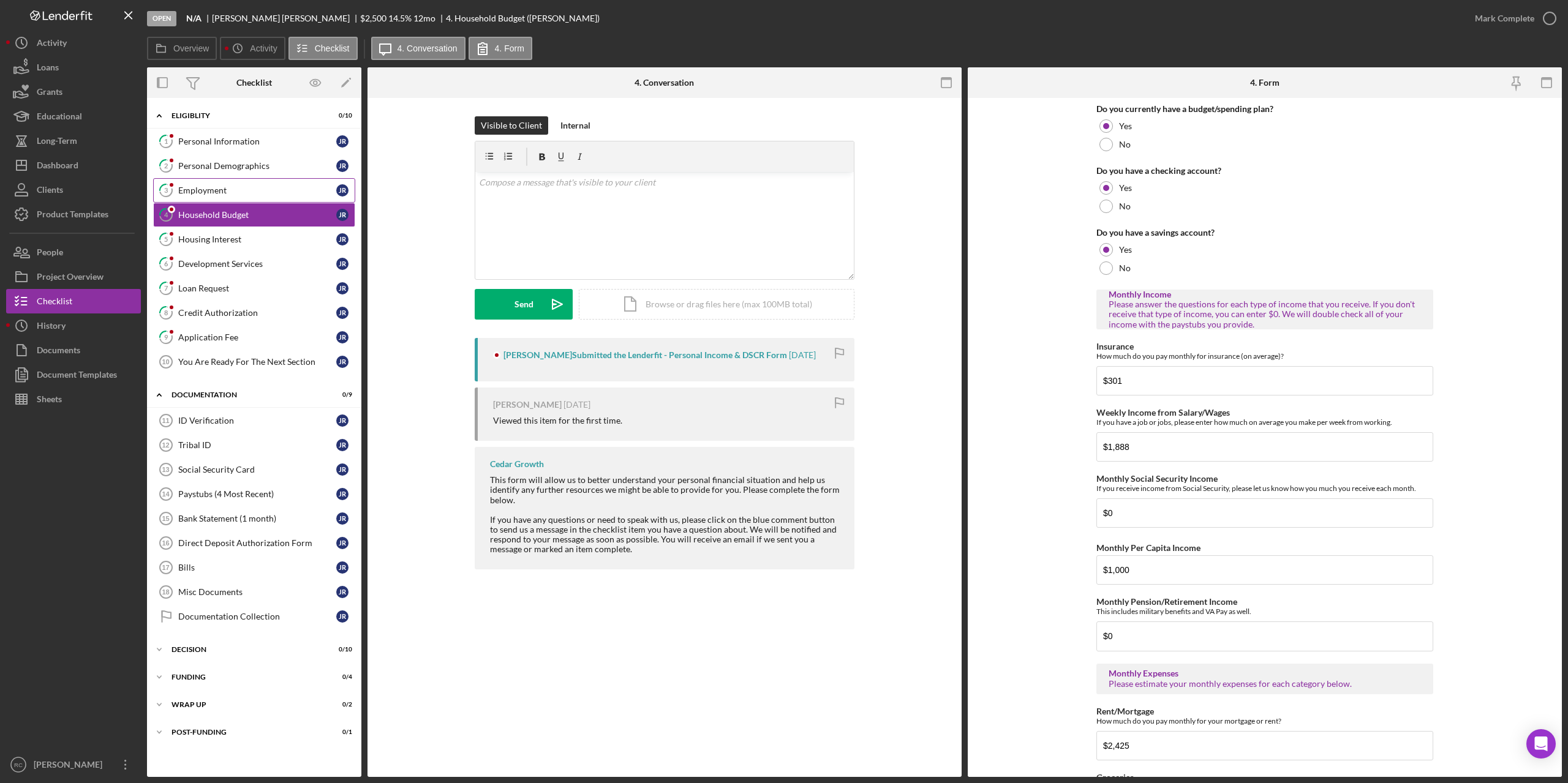
click at [229, 192] on div "Employment" at bounding box center [257, 190] width 158 height 10
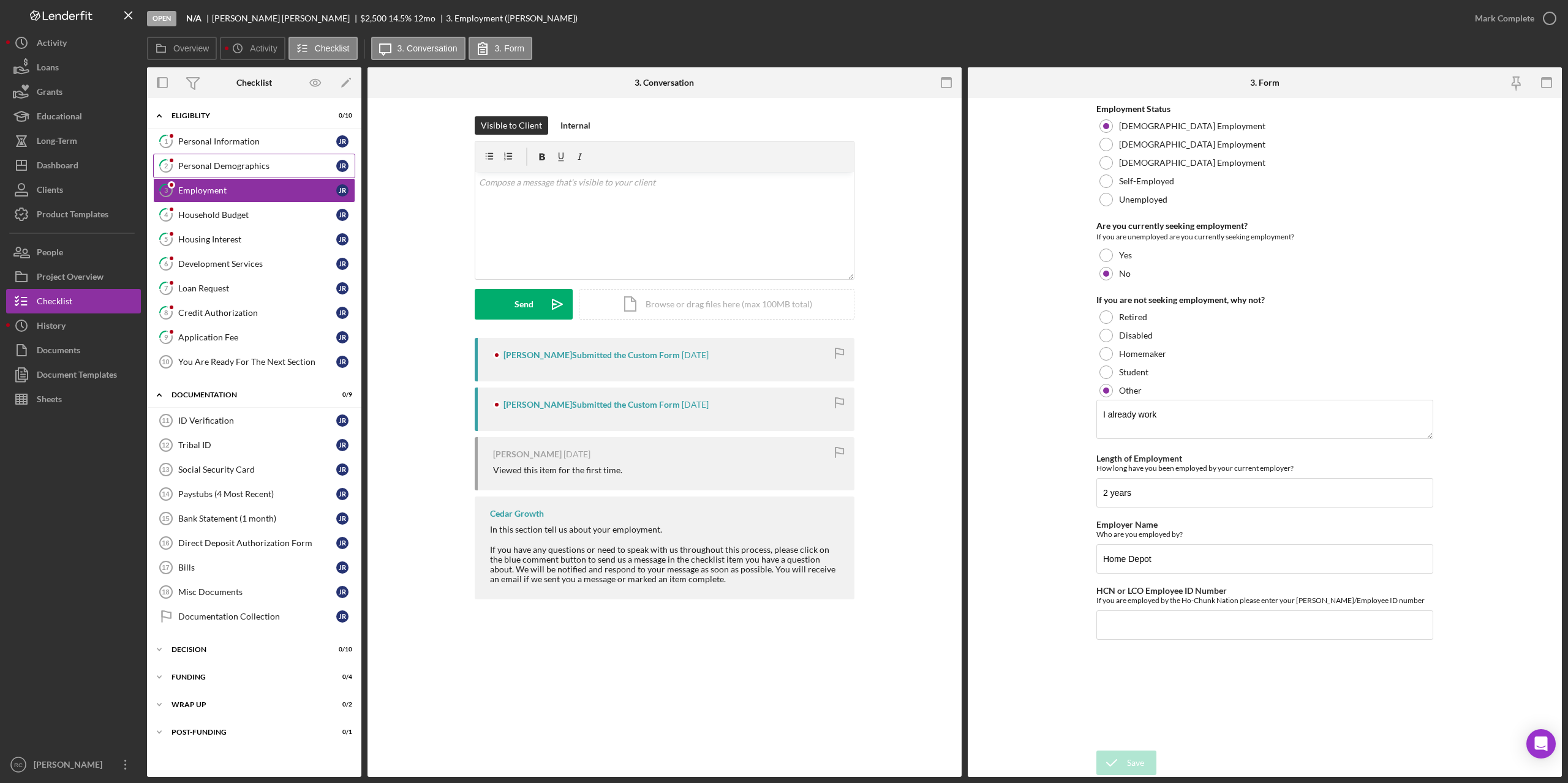
click at [249, 166] on div "Personal Demographics" at bounding box center [257, 166] width 158 height 10
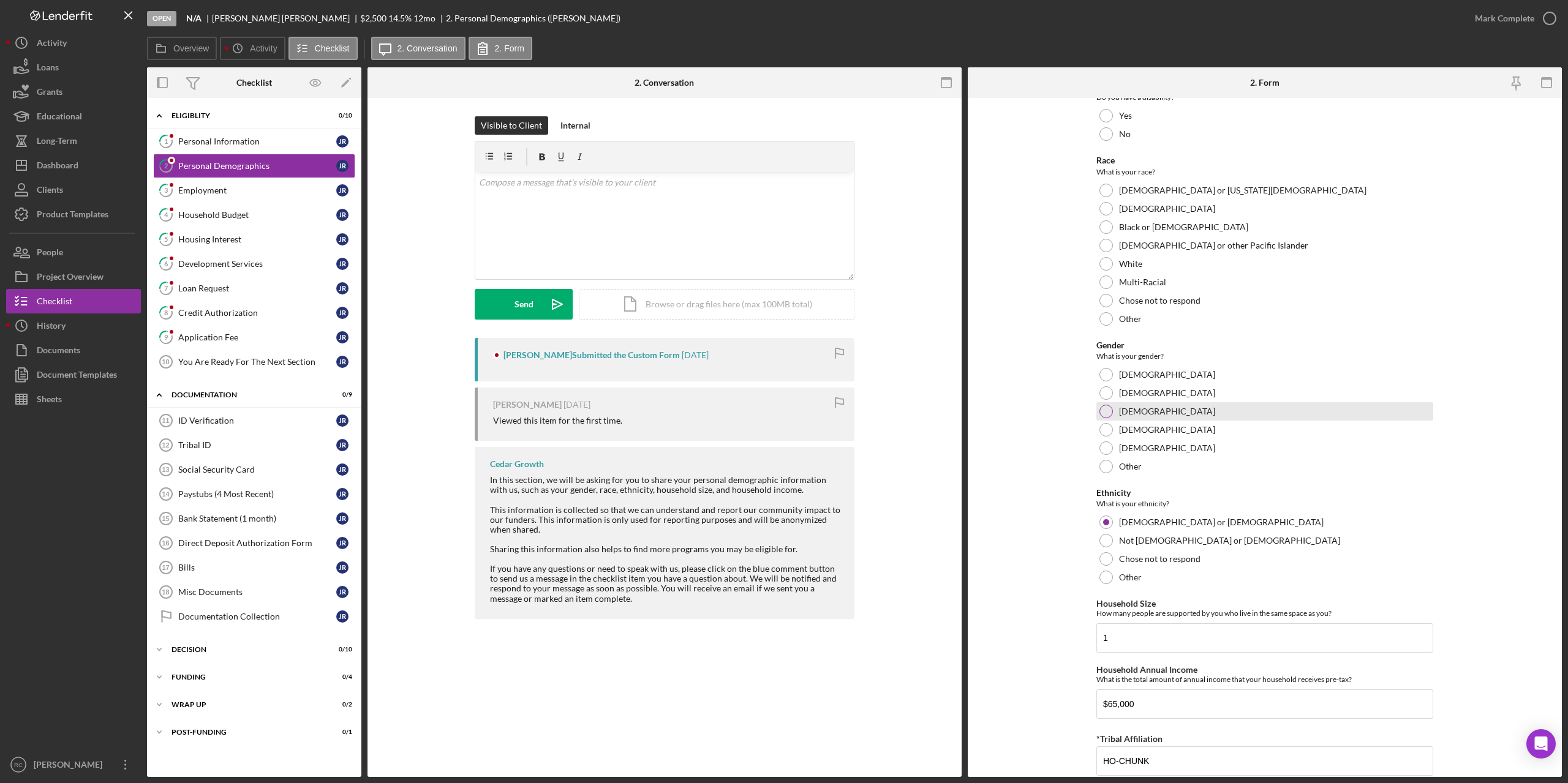
scroll to position [452, 0]
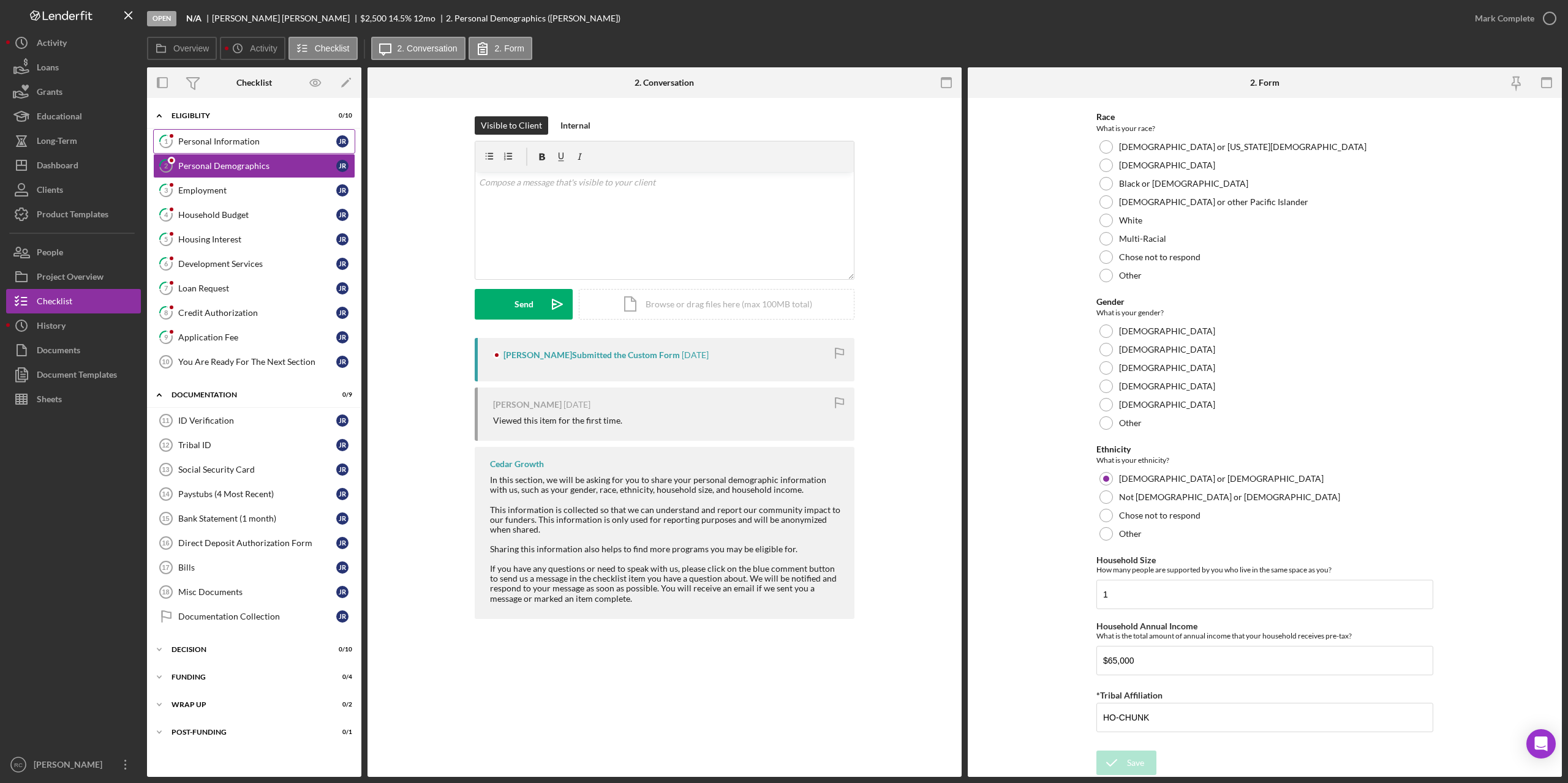
click at [253, 142] on div "Personal Information" at bounding box center [257, 141] width 158 height 10
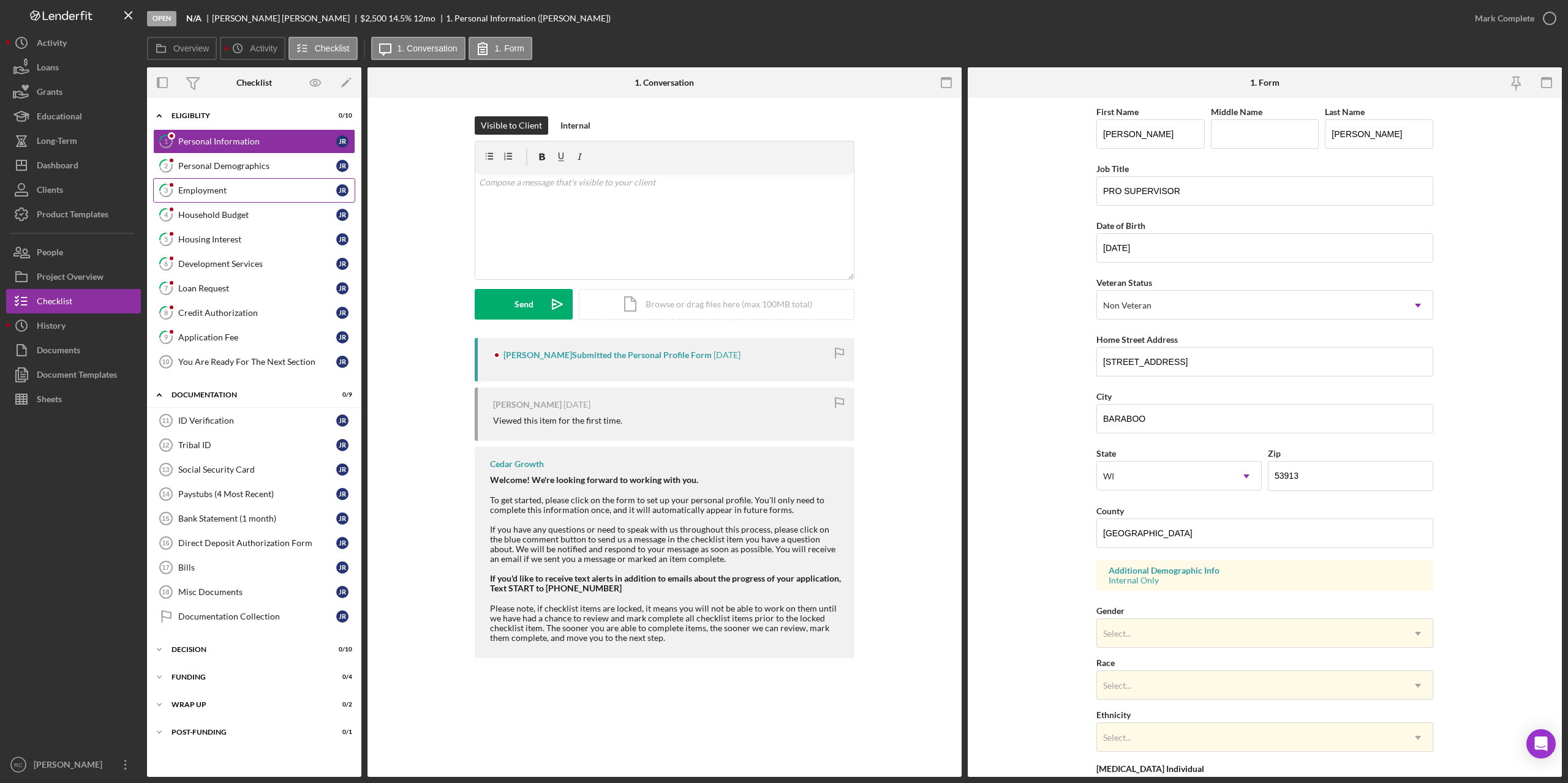
click at [223, 189] on div "Employment" at bounding box center [257, 190] width 158 height 10
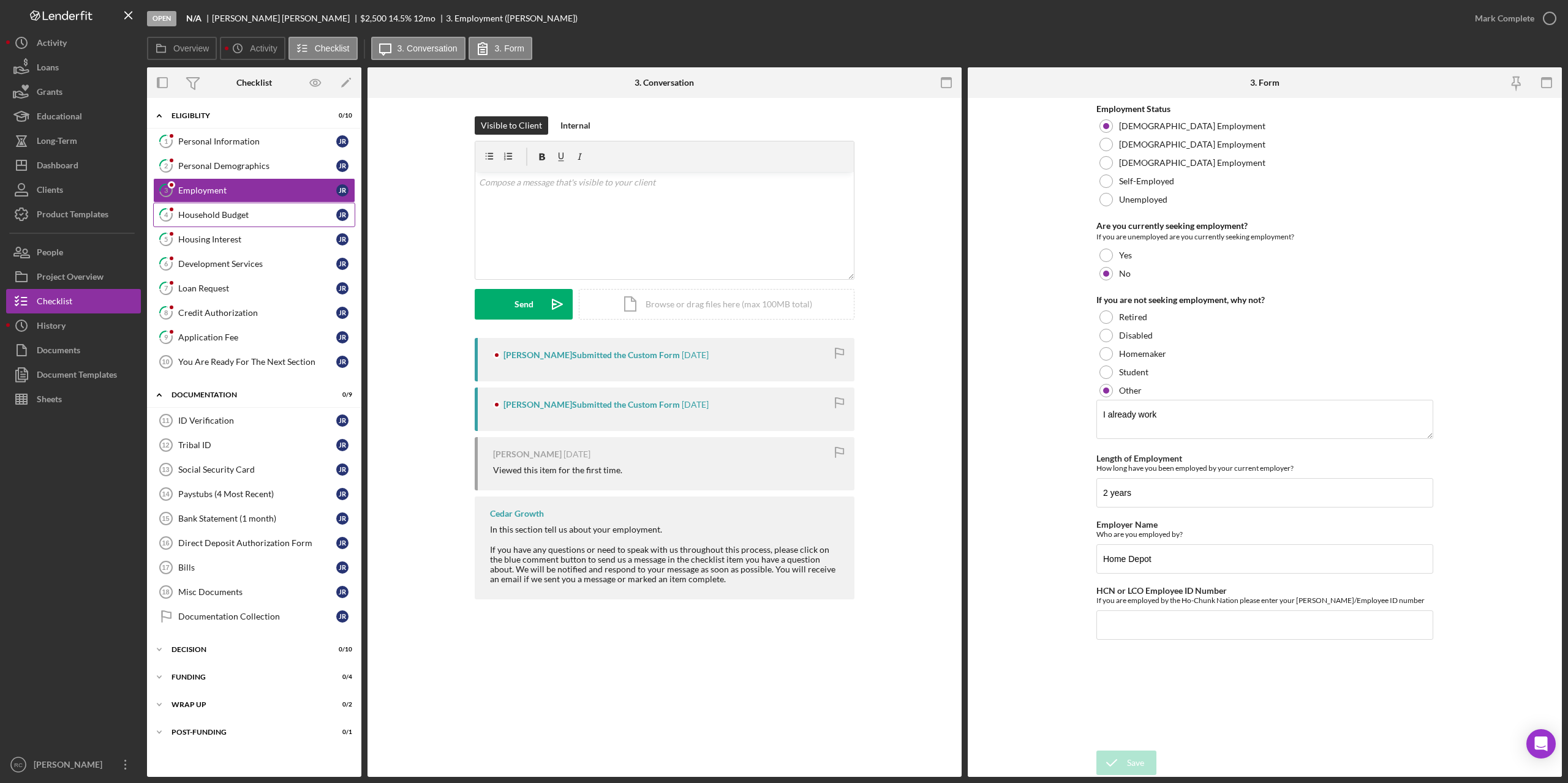
click at [235, 214] on div "Household Budget" at bounding box center [257, 215] width 158 height 10
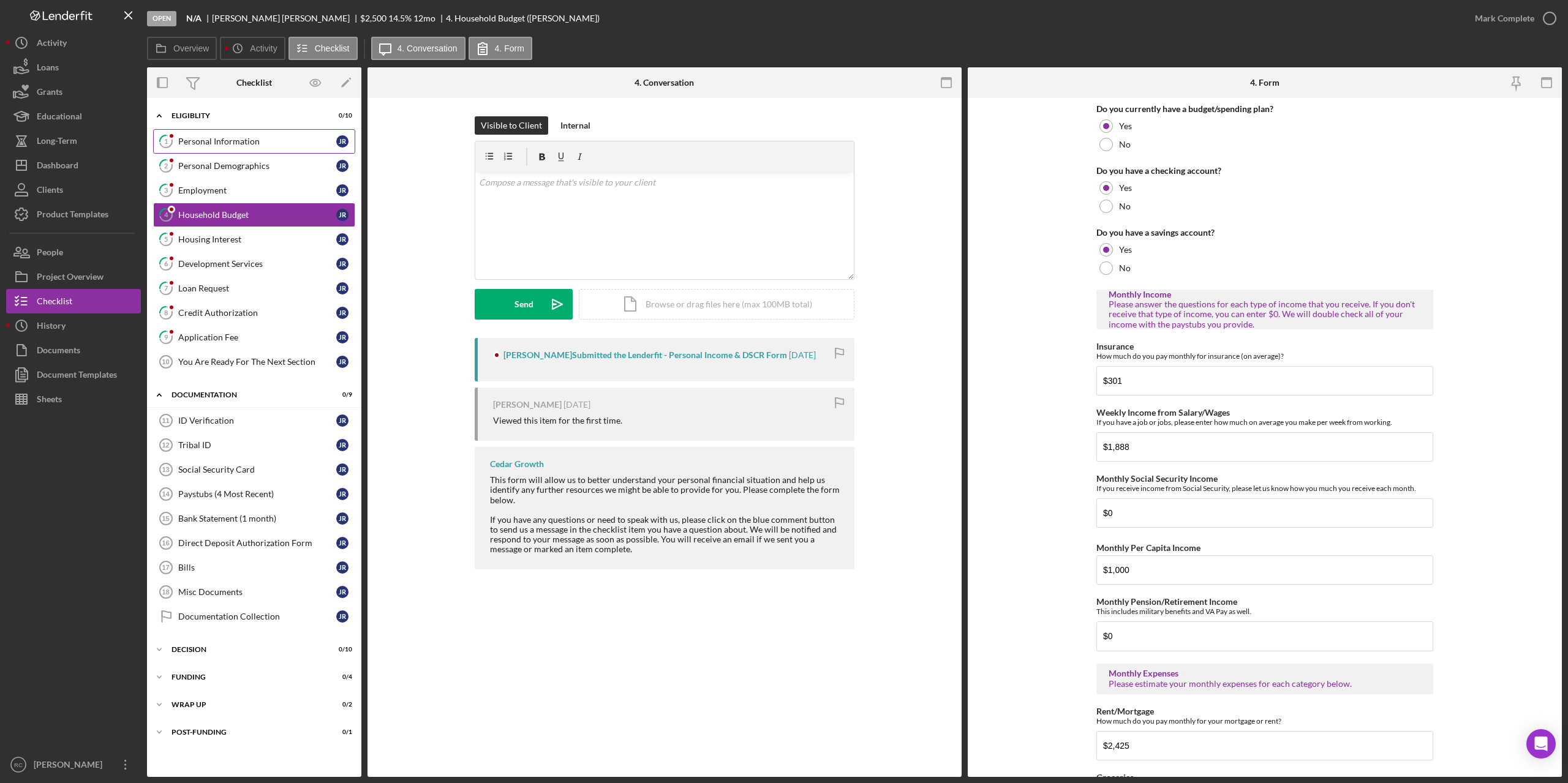
click at [205, 138] on div "Personal Information" at bounding box center [257, 141] width 158 height 10
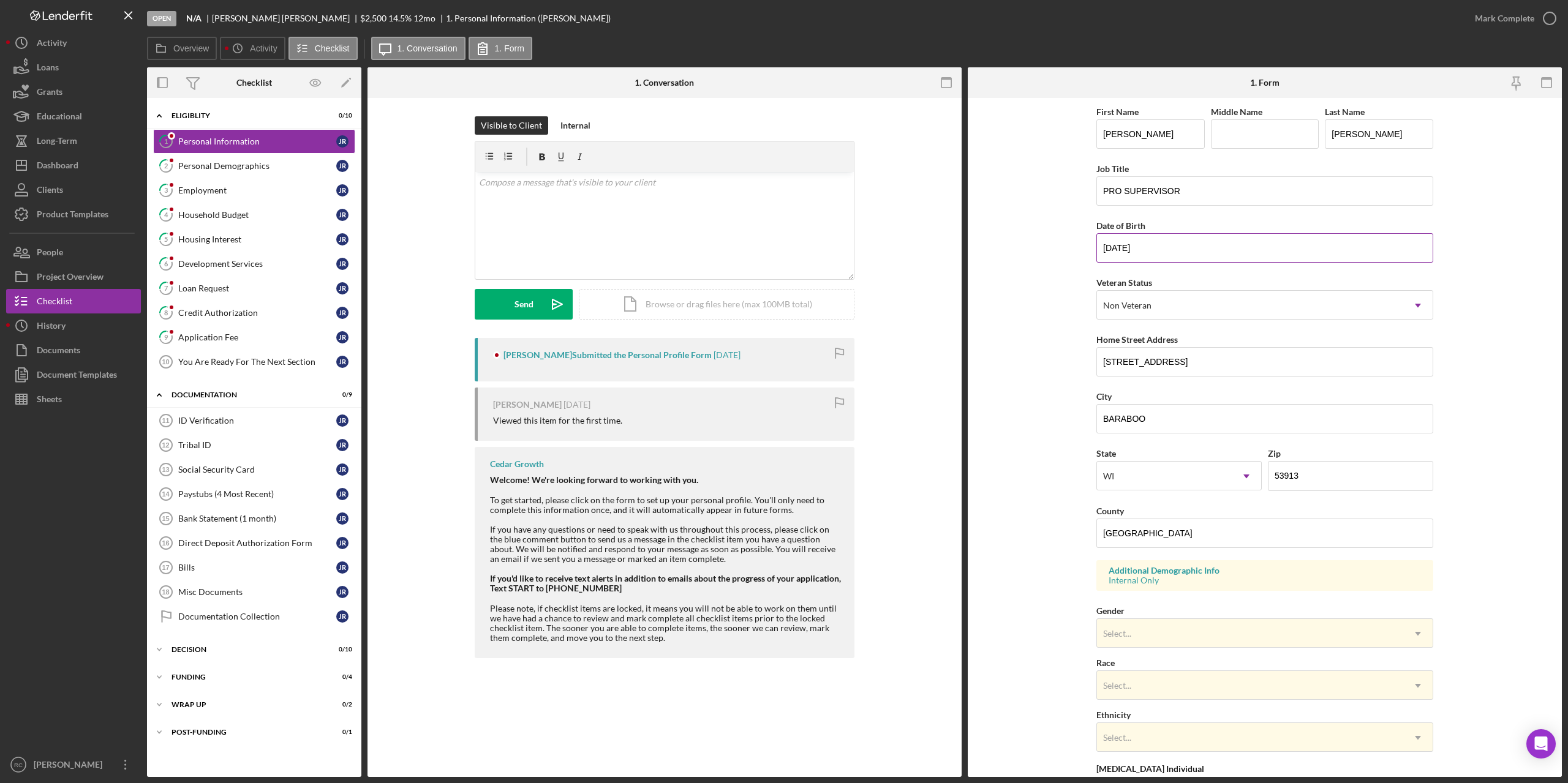
click at [1150, 252] on input "[DATE]" at bounding box center [1265, 248] width 337 height 29
click at [216, 337] on div "Application Fee" at bounding box center [257, 337] width 158 height 10
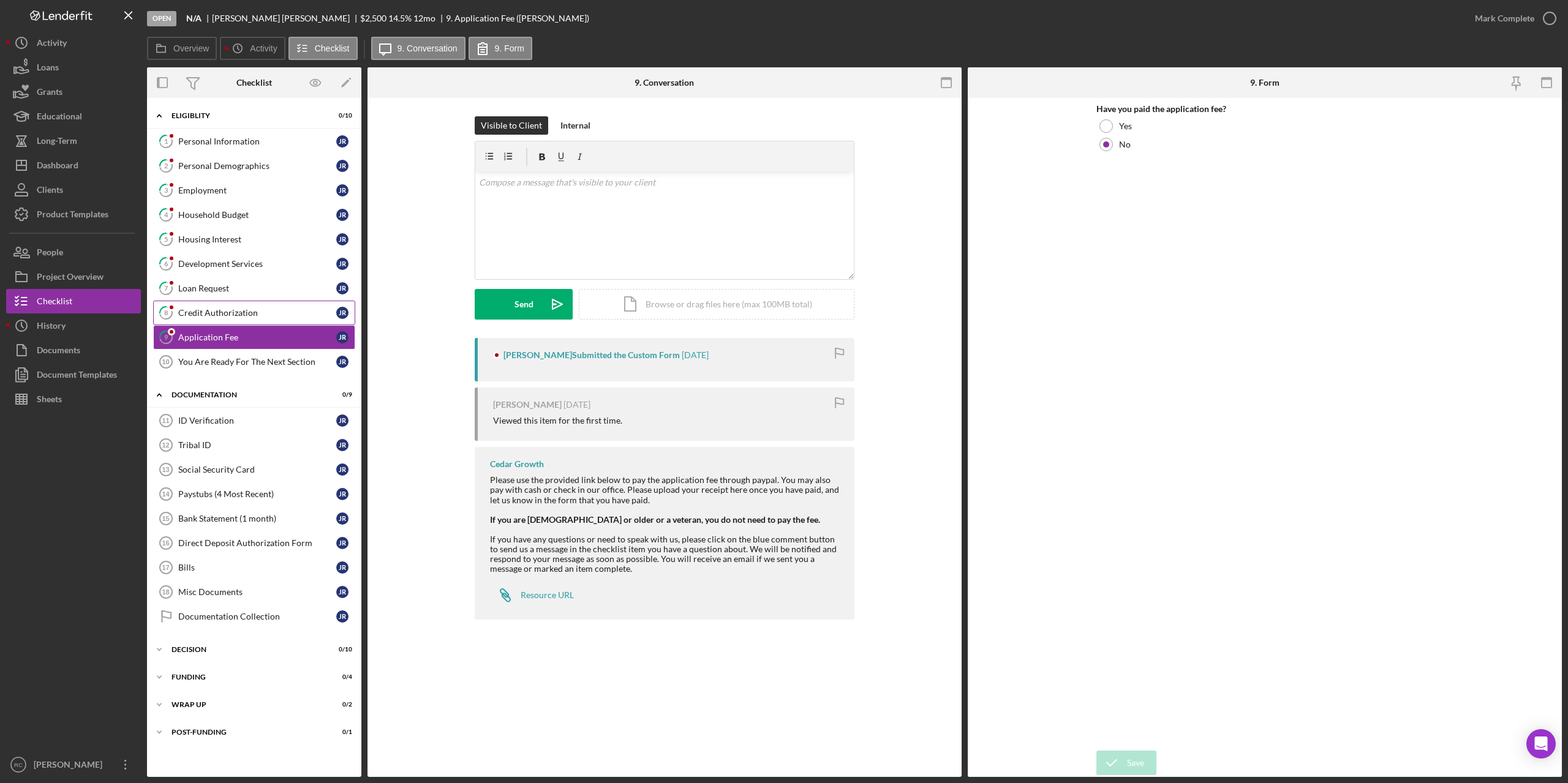
click at [223, 312] on div "Credit Authorization" at bounding box center [257, 313] width 158 height 10
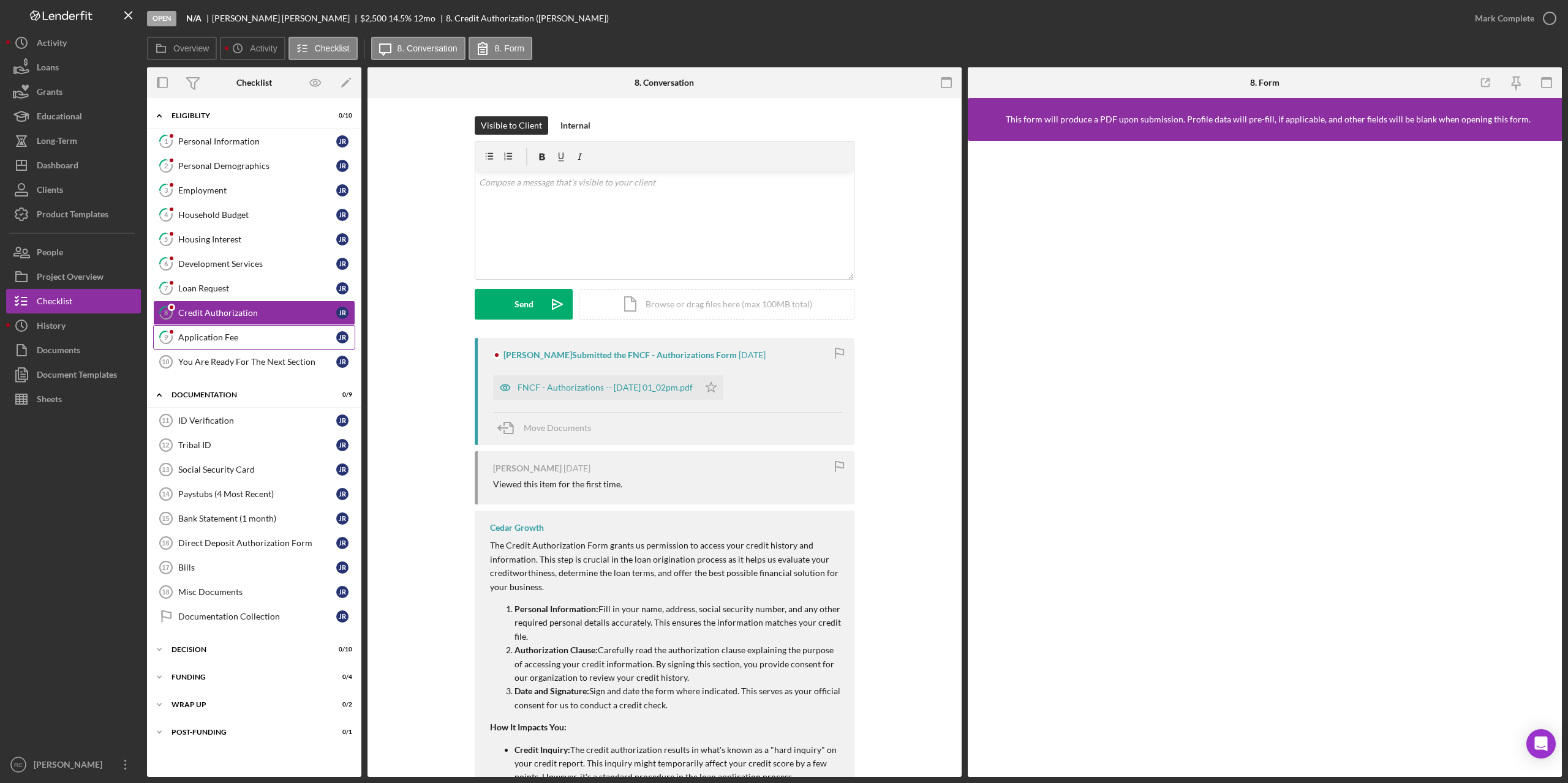
click at [239, 334] on div "Application Fee" at bounding box center [257, 337] width 158 height 10
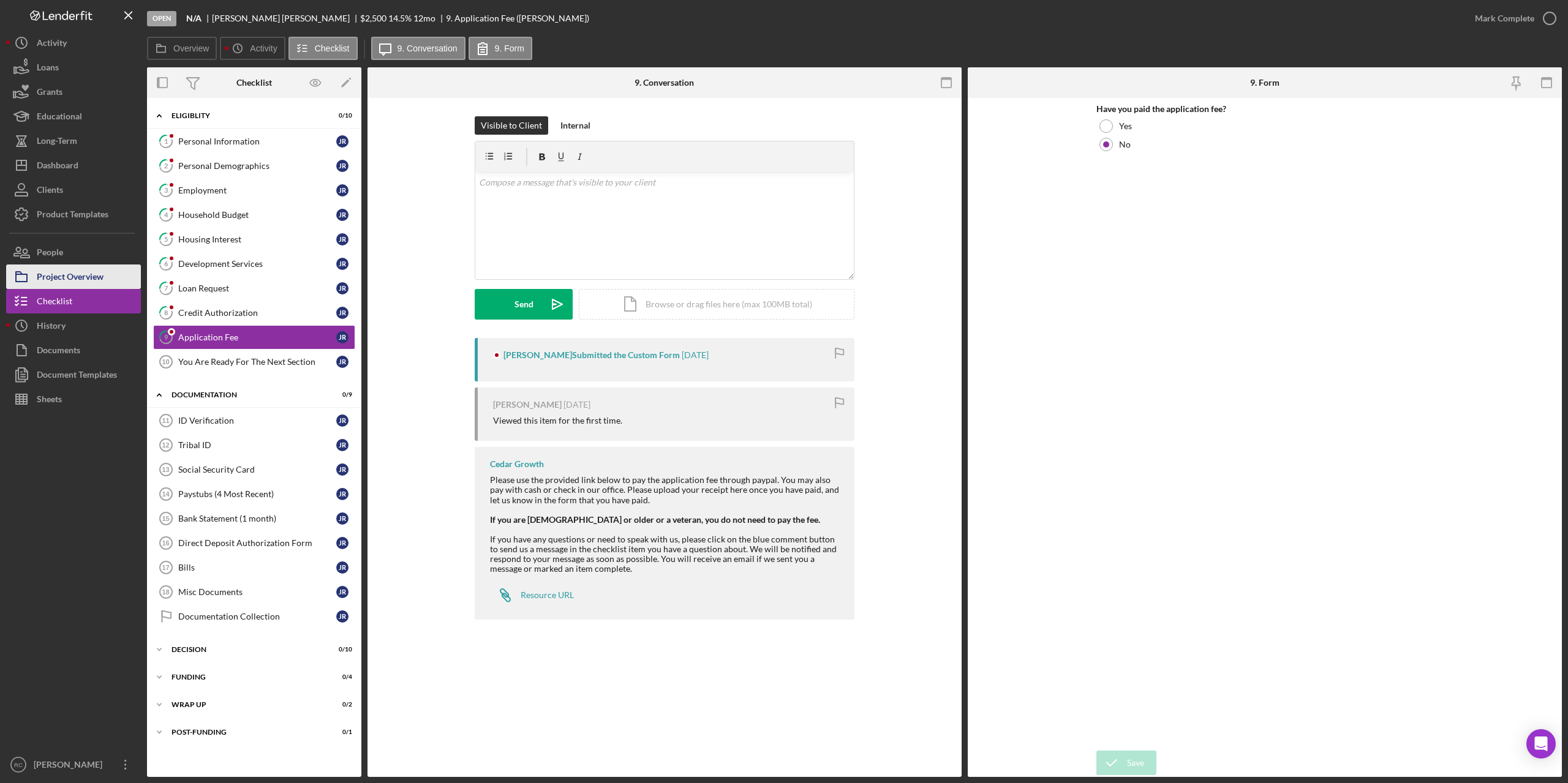
click at [53, 272] on div "Project Overview" at bounding box center [70, 278] width 67 height 28
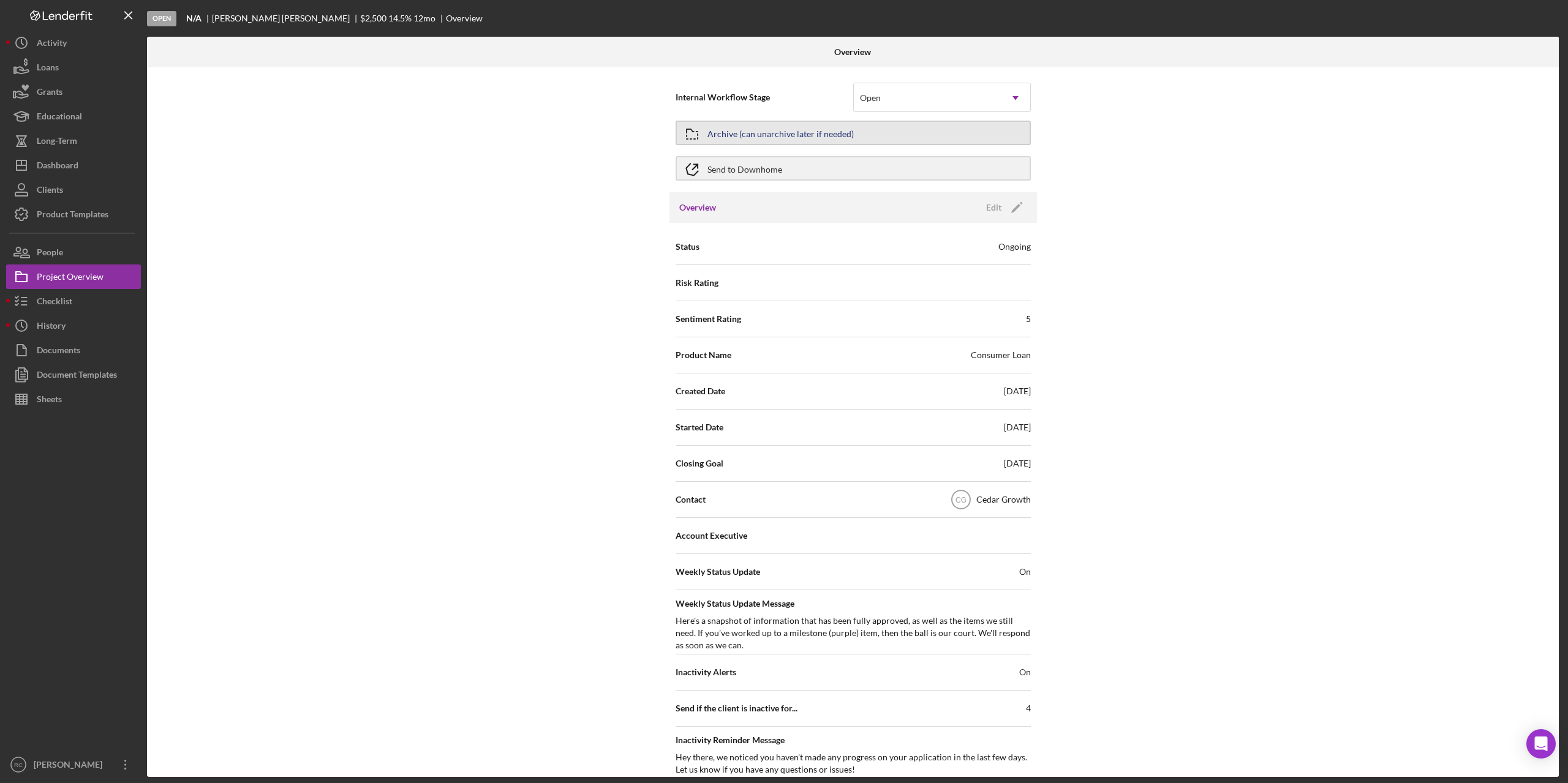
click at [755, 132] on div "Archive (can unarchive later if needed)" at bounding box center [781, 132] width 146 height 22
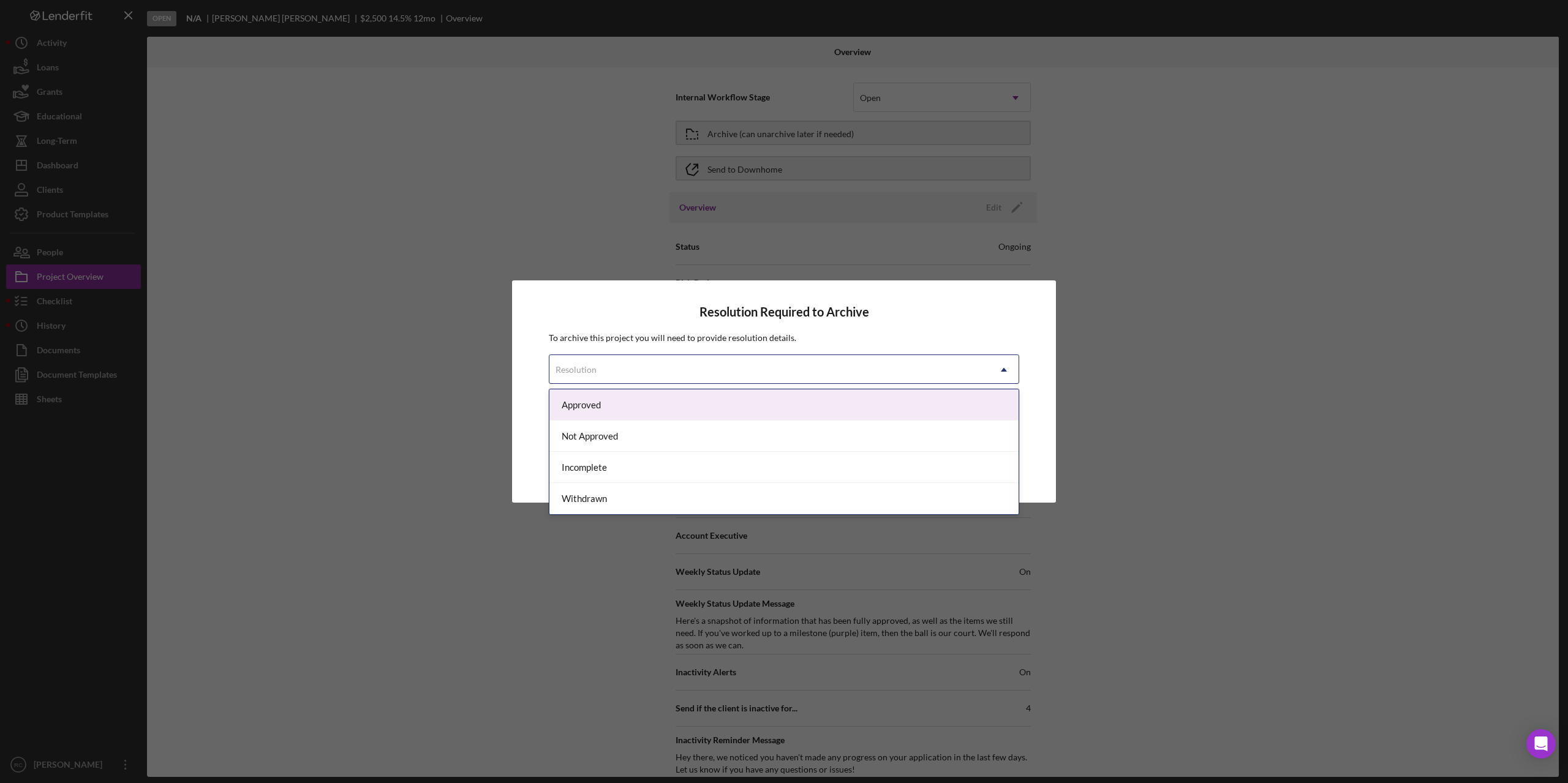
click at [710, 370] on div "Resolution" at bounding box center [769, 370] width 440 height 28
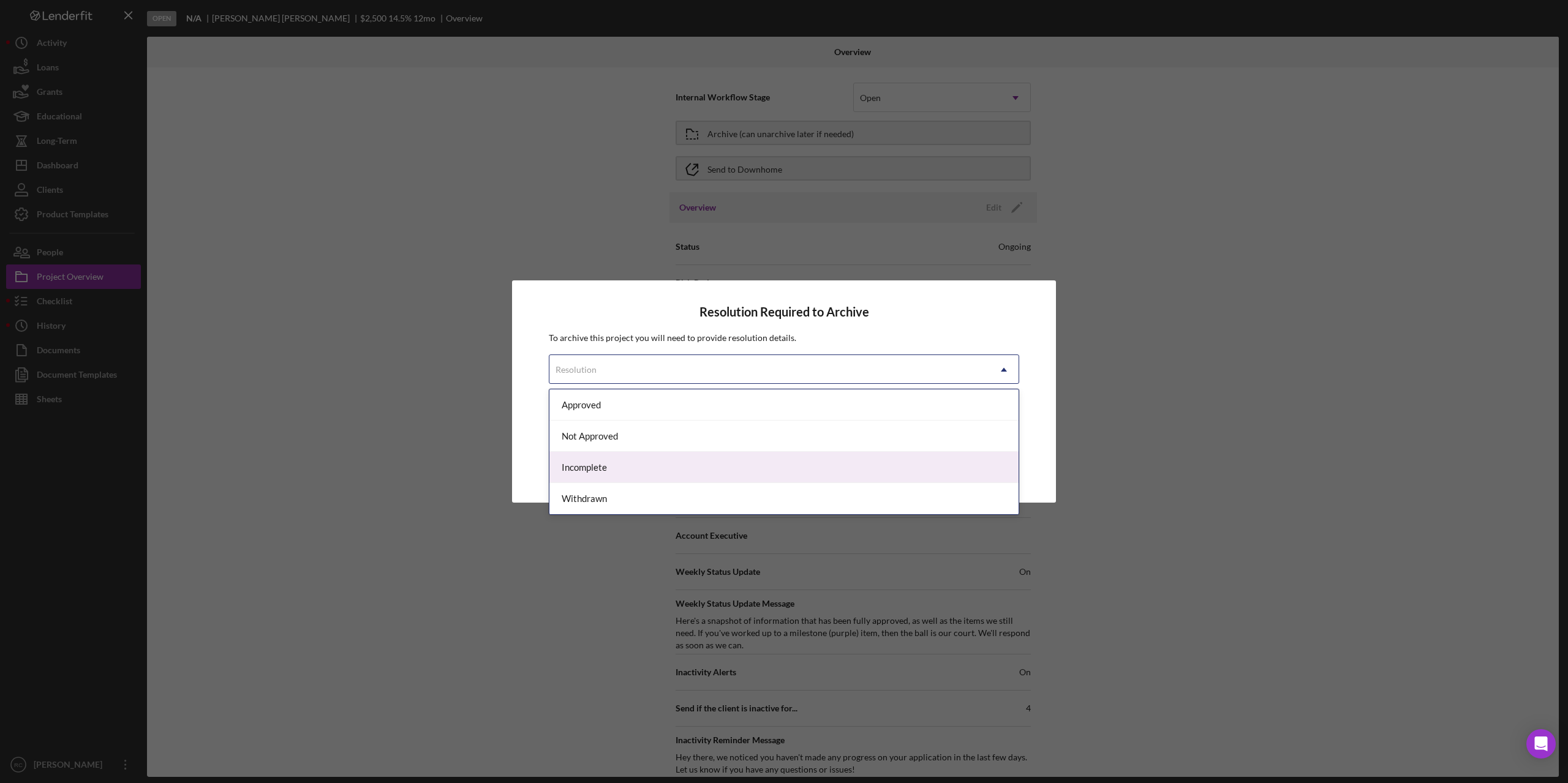
click at [622, 468] on div "Incomplete" at bounding box center [784, 467] width 469 height 31
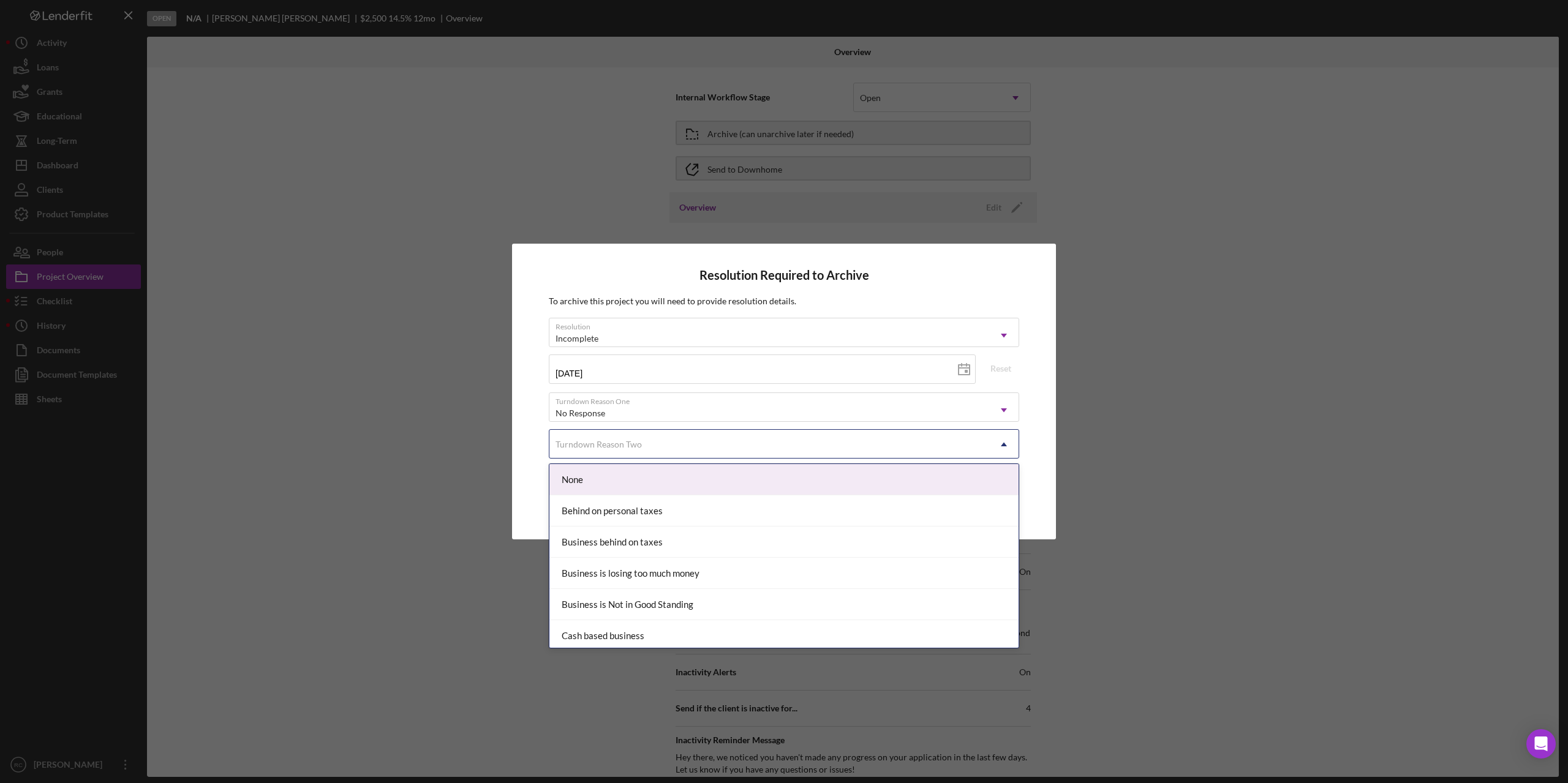
click at [660, 448] on div "Turndown Reason Two" at bounding box center [769, 444] width 440 height 28
click at [380, 450] on div "Resolution Required to Archive To archive this project you will need to provide…" at bounding box center [784, 392] width 1568 height 783
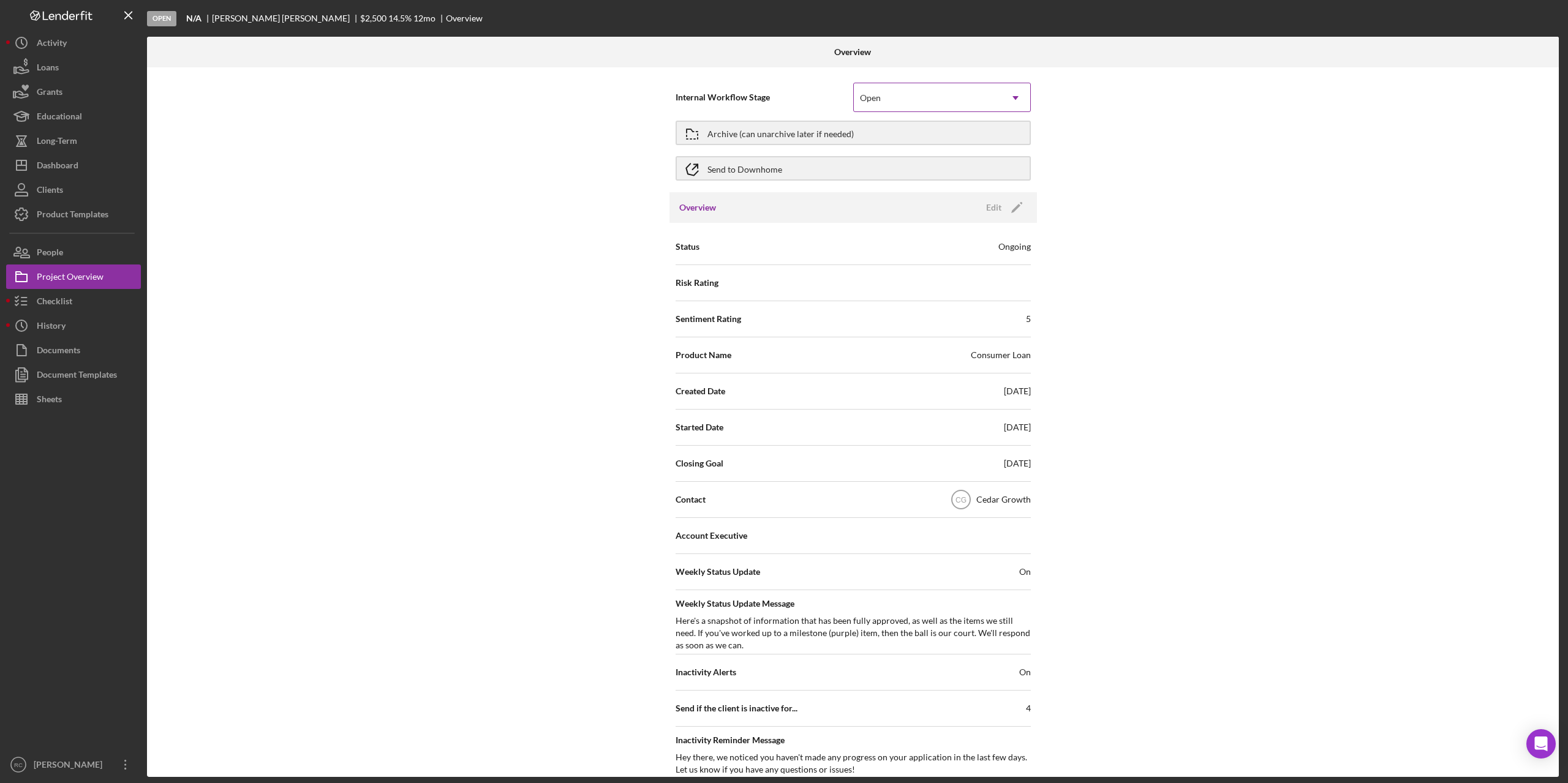
click at [905, 96] on div "Open" at bounding box center [928, 98] width 147 height 28
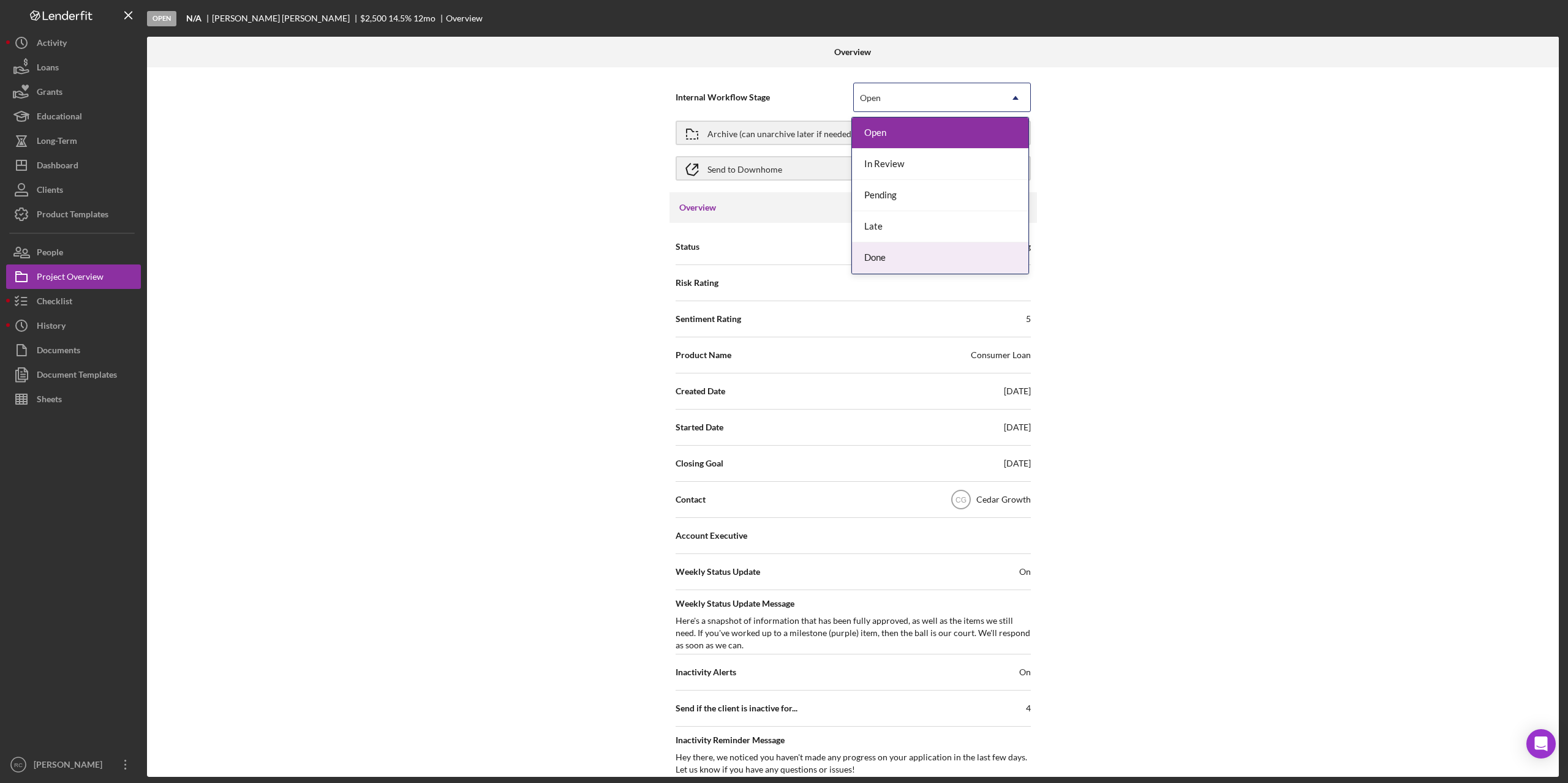
click at [902, 260] on div "Done" at bounding box center [940, 258] width 176 height 31
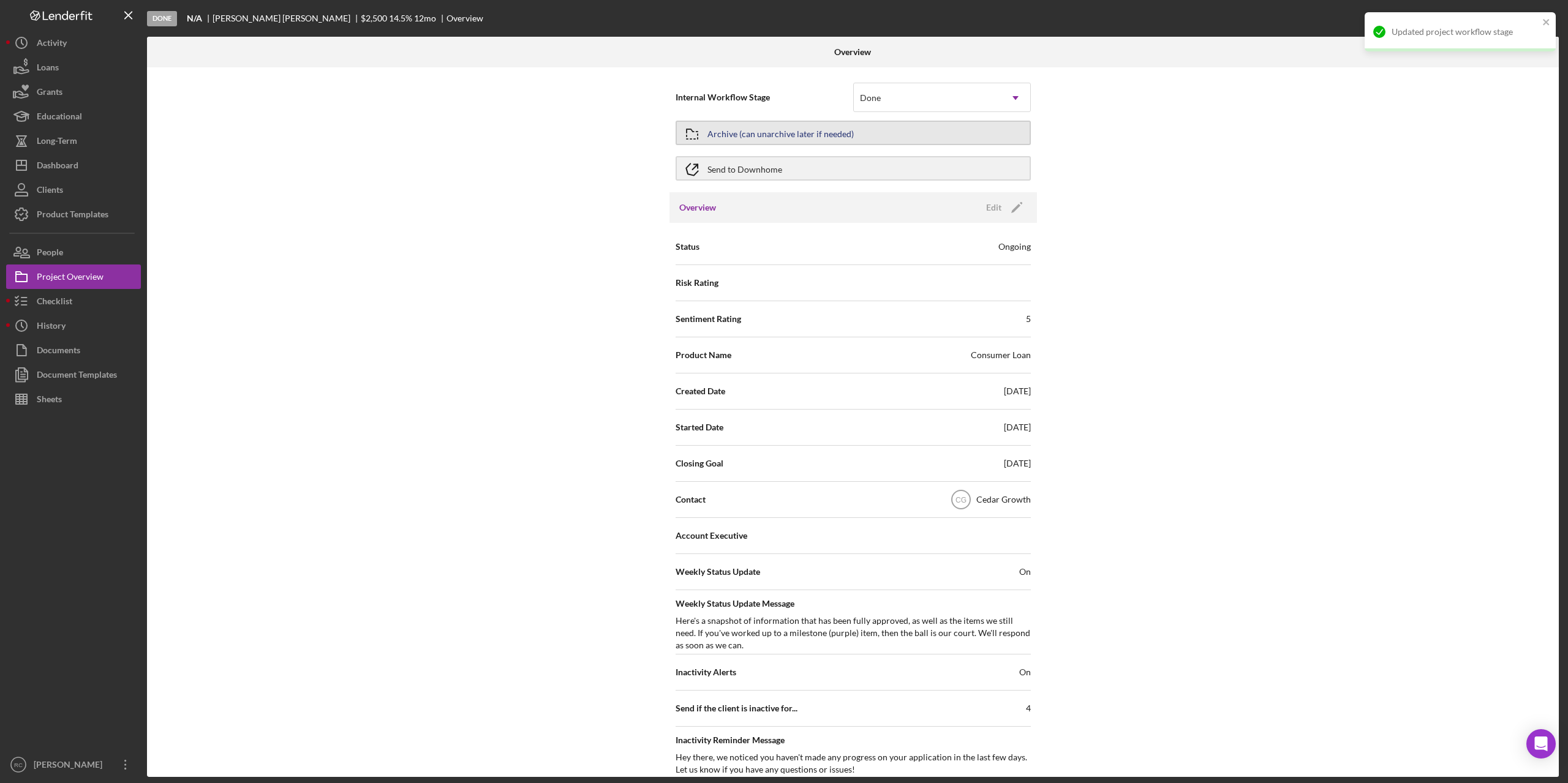
click at [826, 130] on div "Archive (can unarchive later if needed)" at bounding box center [781, 132] width 146 height 22
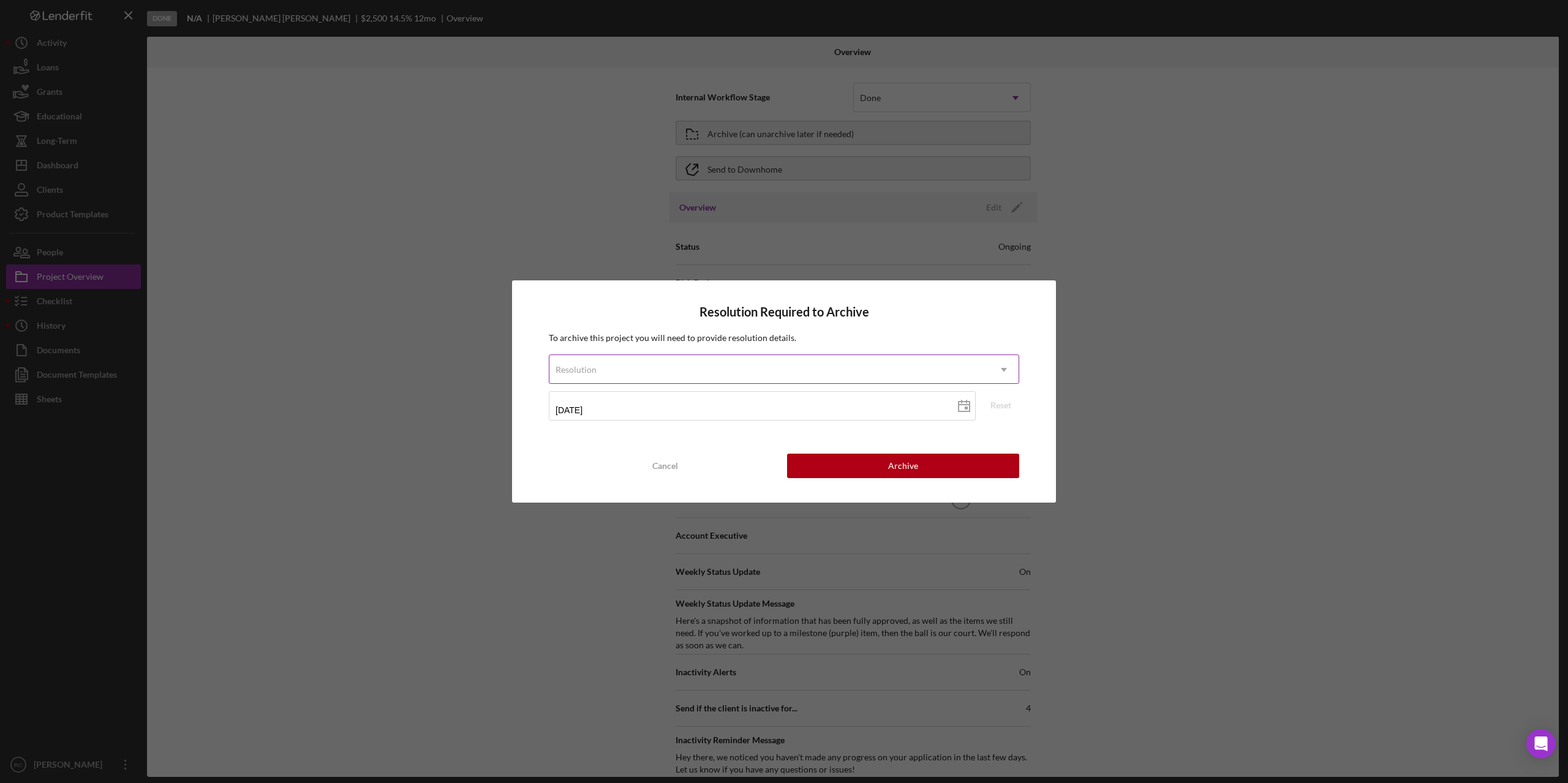
click at [811, 368] on div "Resolution" at bounding box center [769, 370] width 440 height 28
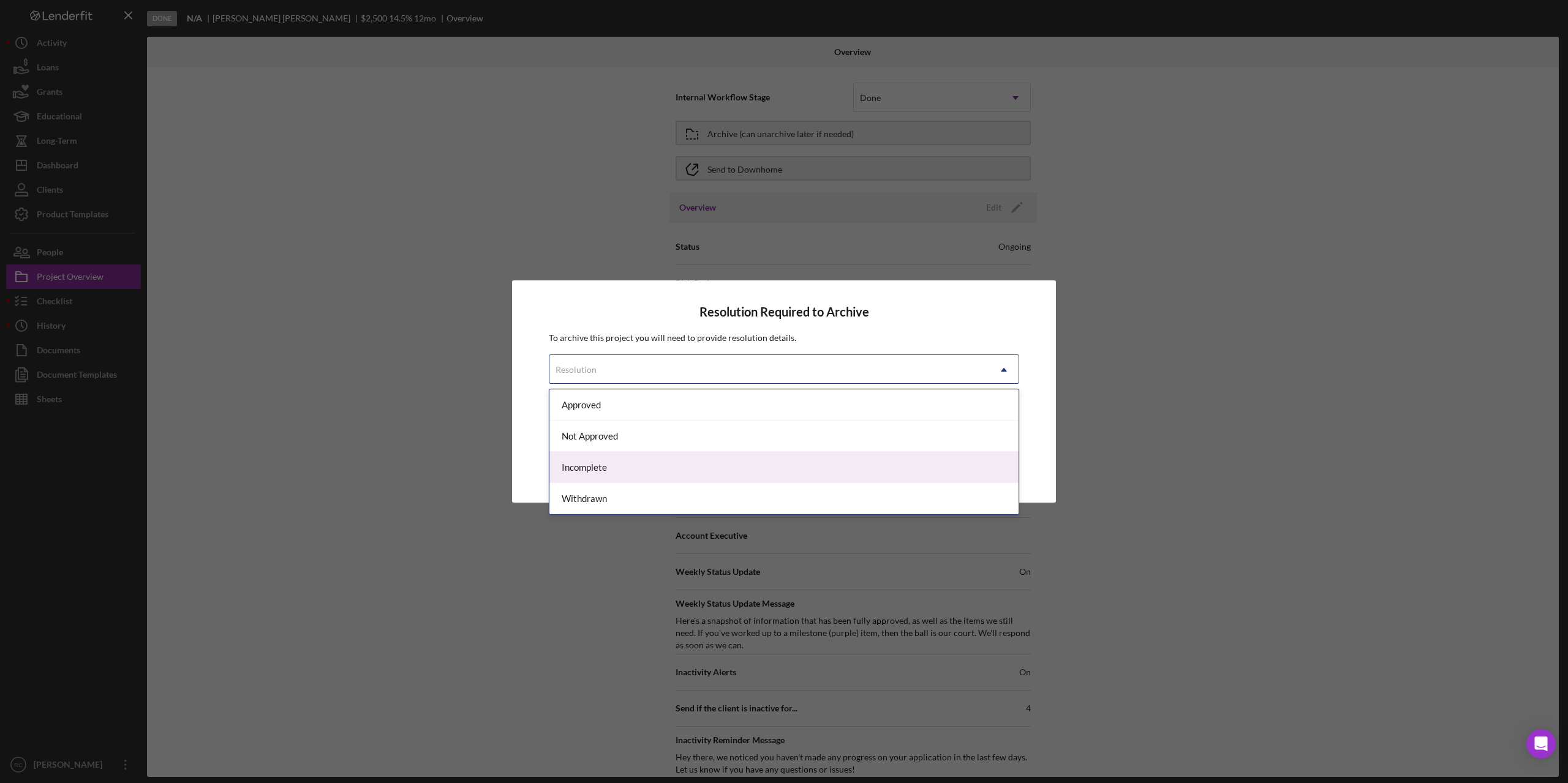
click at [793, 474] on div "Incomplete" at bounding box center [784, 467] width 469 height 31
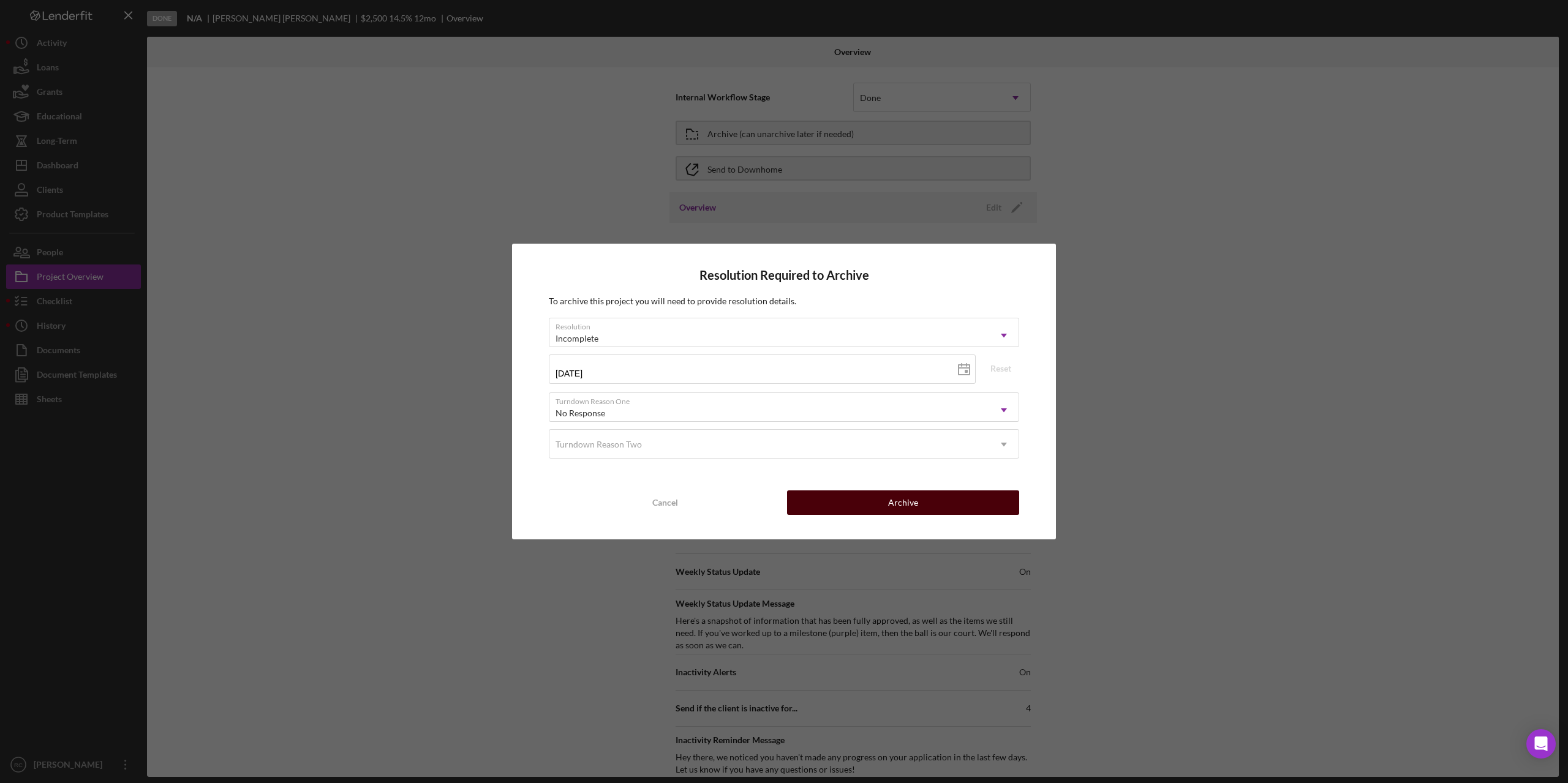
click at [902, 505] on div "Archive" at bounding box center [903, 502] width 30 height 25
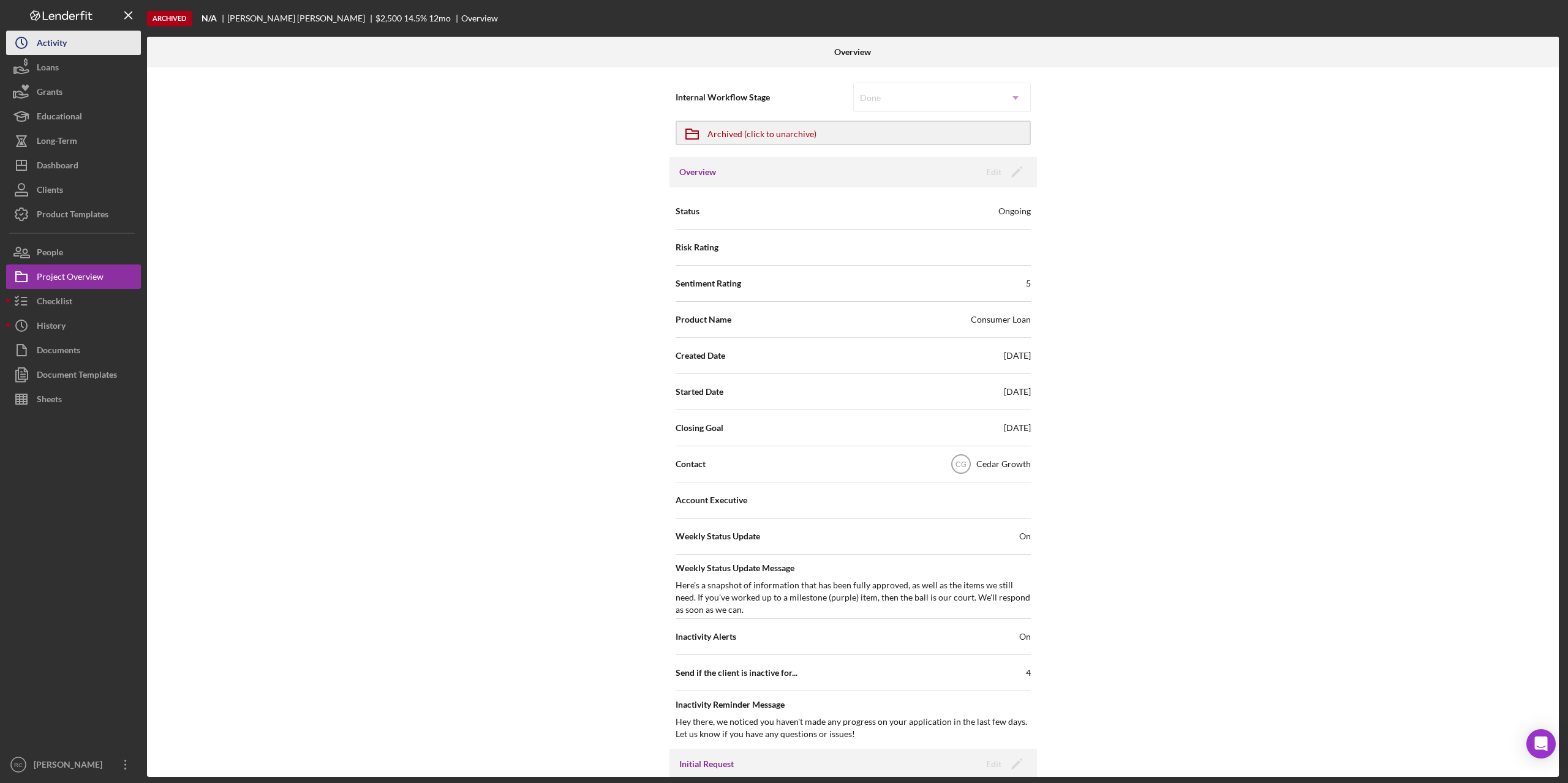
drag, startPoint x: 57, startPoint y: 41, endPoint x: 66, endPoint y: 44, distance: 9.5
click at [58, 42] on div "Activity" at bounding box center [51, 44] width 30 height 28
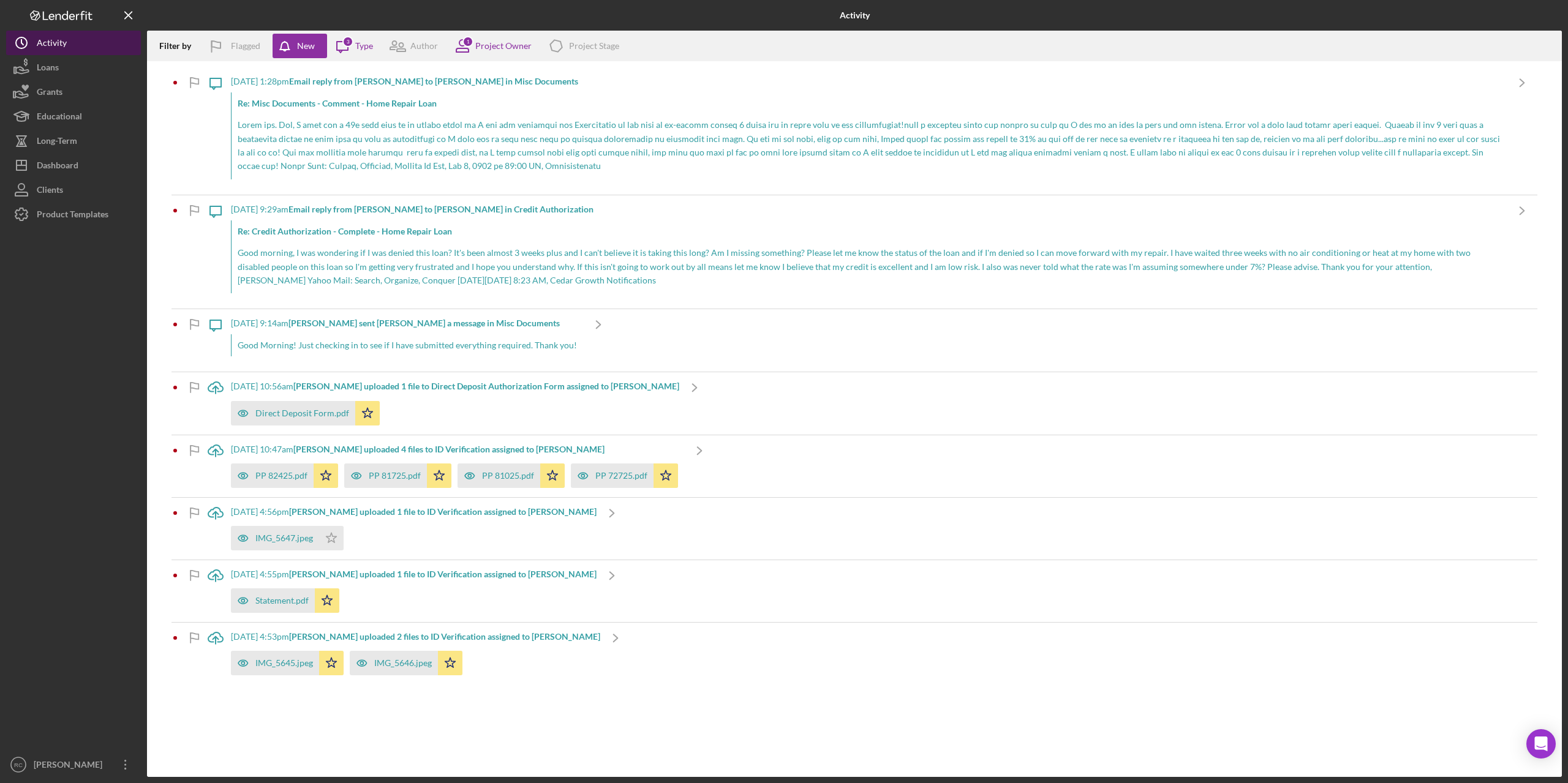
click at [48, 45] on div "Activity" at bounding box center [51, 44] width 30 height 28
